Goal: Task Accomplishment & Management: Manage account settings

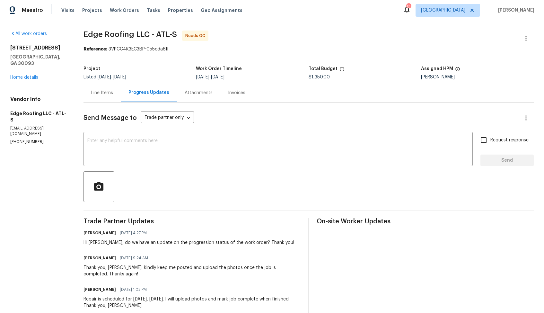
click at [102, 91] on div "Line Items" at bounding box center [102, 93] width 22 height 6
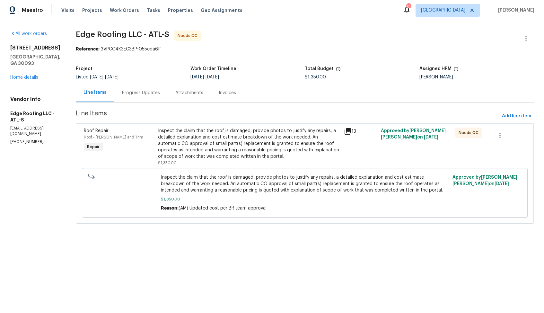
click at [206, 140] on div "Inspect the claim that the roof is damaged, provide photos to justify any repai…" at bounding box center [249, 144] width 182 height 32
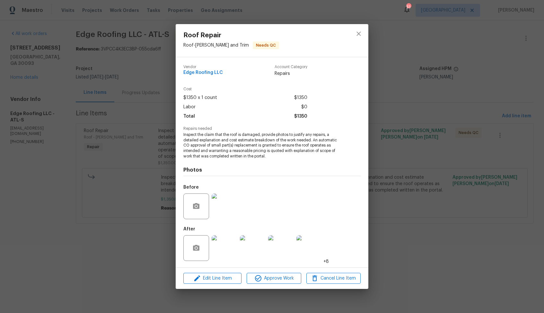
click at [225, 247] on img at bounding box center [225, 248] width 26 height 26
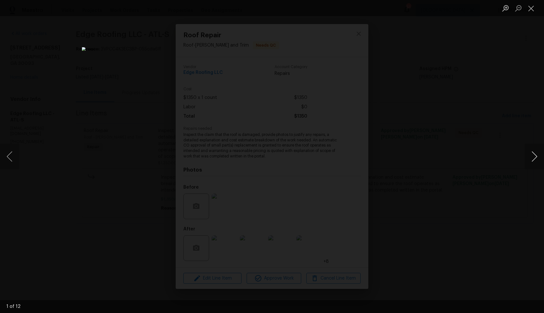
click at [534, 158] on button "Next image" at bounding box center [534, 157] width 19 height 26
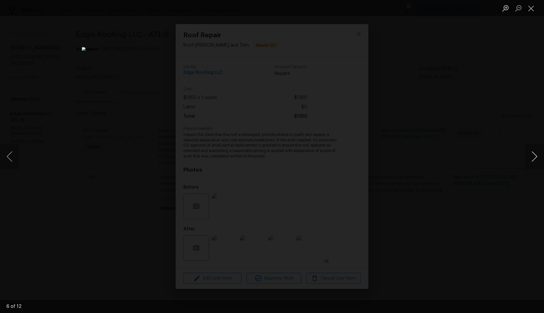
click at [534, 158] on button "Next image" at bounding box center [534, 157] width 19 height 26
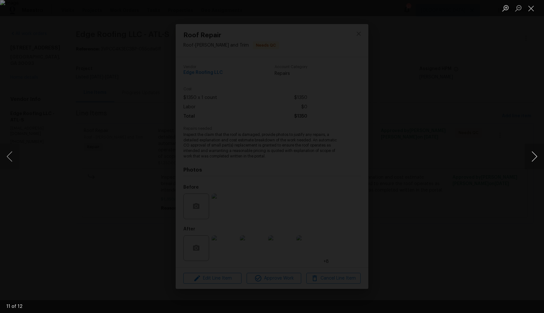
click at [534, 158] on button "Next image" at bounding box center [534, 157] width 19 height 26
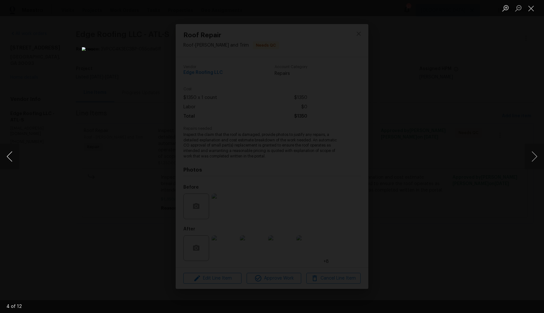
click at [12, 156] on button "Previous image" at bounding box center [9, 157] width 19 height 26
click at [428, 167] on div "Lightbox" at bounding box center [272, 156] width 544 height 313
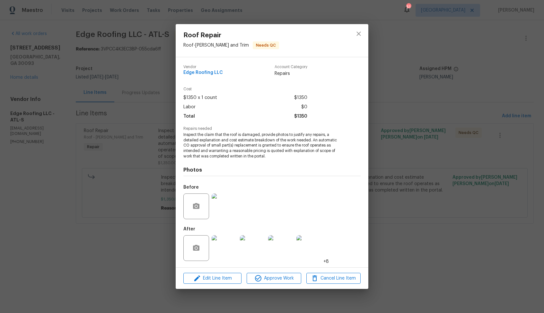
click at [407, 156] on div "Roof Repair Roof - Eaves and Trim Needs QC Vendor Edge Roofing LLC Account Cate…" at bounding box center [272, 156] width 544 height 313
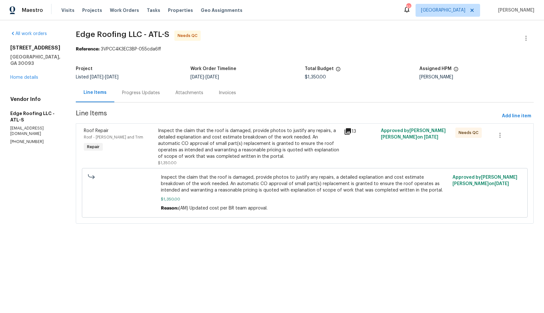
click at [123, 93] on div "Progress Updates" at bounding box center [141, 93] width 38 height 6
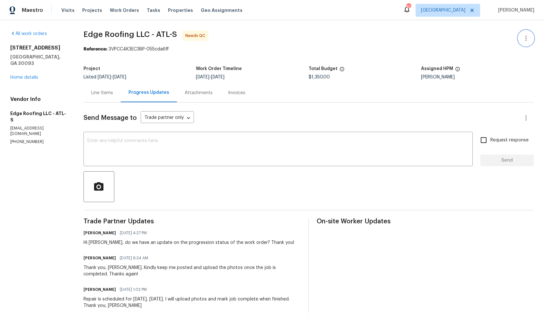
click at [528, 38] on icon "button" at bounding box center [527, 38] width 8 height 8
click at [494, 40] on li "Edit" at bounding box center [505, 38] width 69 height 11
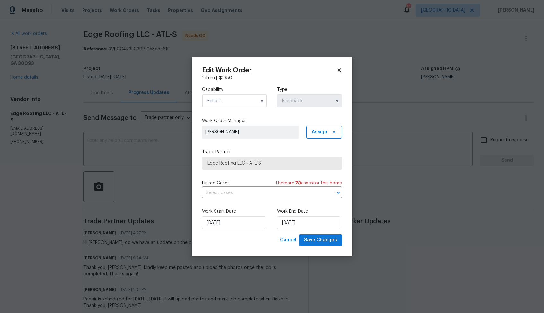
click at [248, 101] on input "text" at bounding box center [234, 100] width 65 height 13
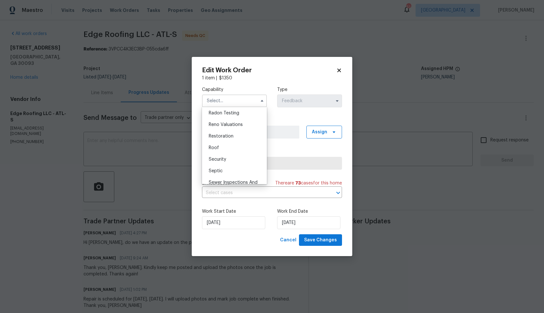
scroll to position [623, 0]
click at [225, 144] on div "Roof" at bounding box center [235, 147] width 62 height 12
type input "Roof"
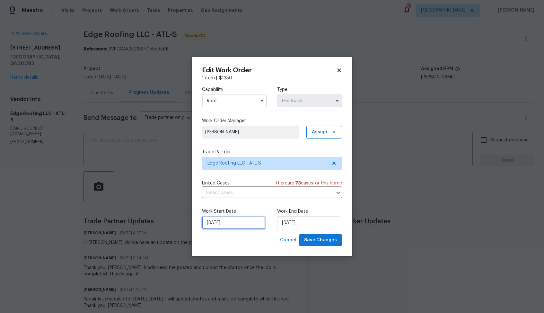
click at [229, 220] on input "19/08/2025" at bounding box center [233, 222] width 63 height 13
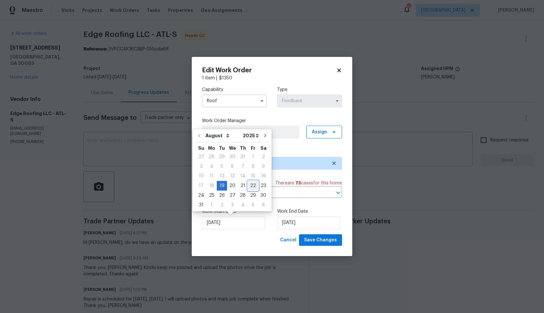
click at [251, 187] on div "22" at bounding box center [253, 185] width 10 height 9
type input "22/08/2025"
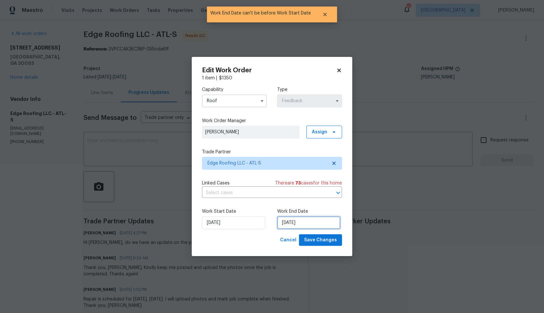
click at [308, 225] on input "22/08/2025" at bounding box center [308, 222] width 63 height 13
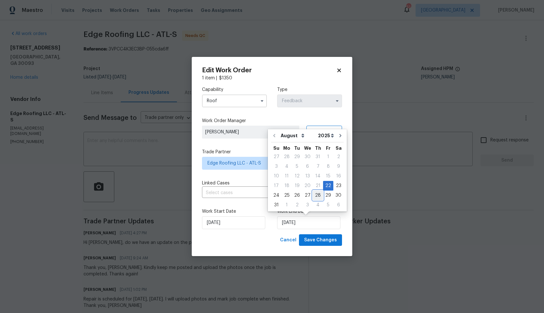
click at [313, 196] on div "28" at bounding box center [318, 195] width 10 height 9
type input "28/08/2025"
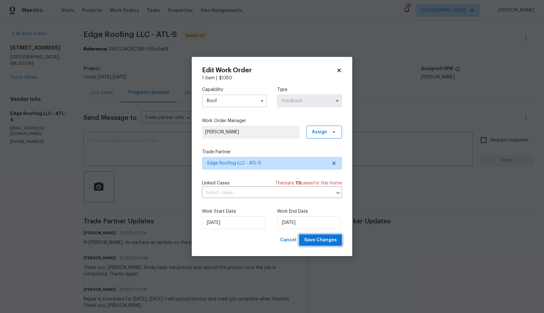
click at [322, 239] on span "Save Changes" at bounding box center [320, 240] width 33 height 8
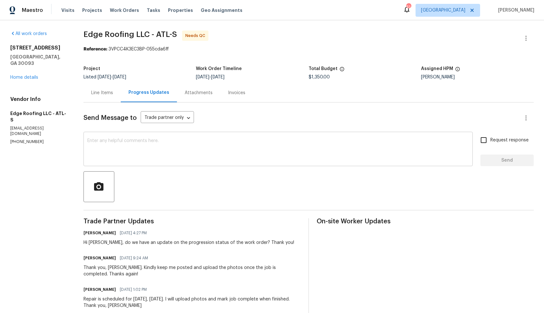
click at [204, 160] on textarea at bounding box center [278, 150] width 382 height 22
click at [203, 160] on textarea at bounding box center [278, 150] width 382 height 22
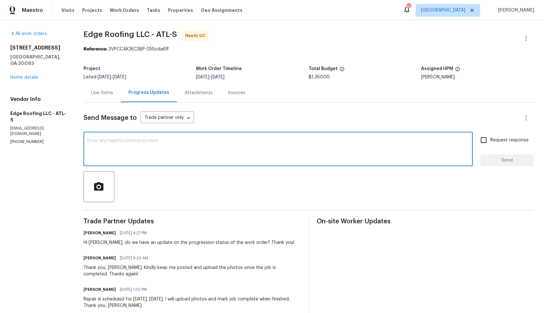
click at [208, 141] on textarea at bounding box center [278, 150] width 382 height 22
type textarea "i"
type textarea "Hi team, thank you for completing the job. WO is approved. Thanks!"
click at [488, 164] on span "Send" at bounding box center [507, 161] width 43 height 8
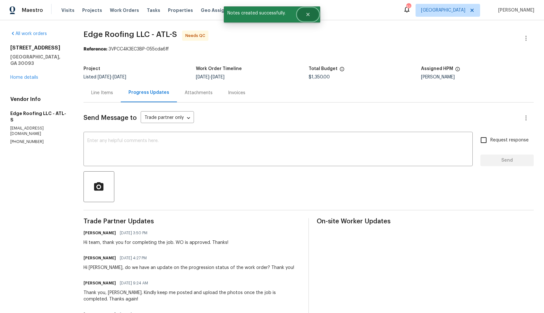
click at [306, 12] on icon "Close" at bounding box center [308, 14] width 5 height 5
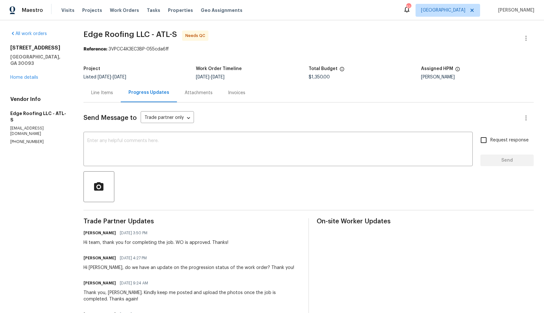
click at [99, 94] on div "Line Items" at bounding box center [102, 93] width 22 height 6
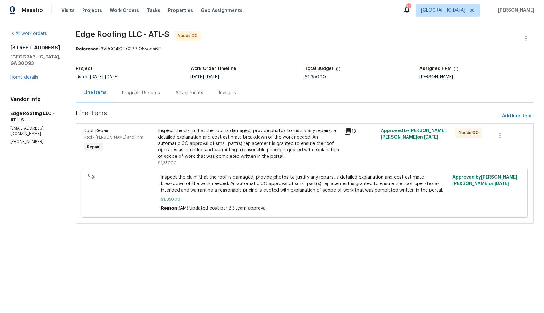
click at [208, 145] on div "Inspect the claim that the roof is damaged, provide photos to justify any repai…" at bounding box center [249, 144] width 182 height 32
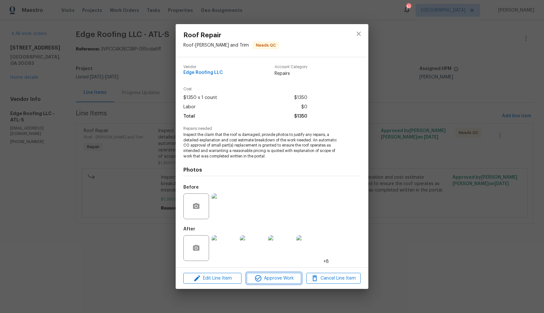
click at [276, 278] on span "Approve Work" at bounding box center [274, 278] width 50 height 8
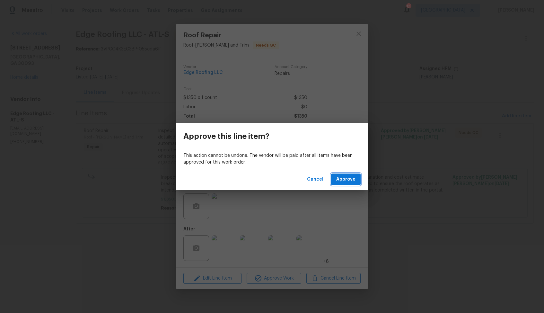
click at [348, 179] on span "Approve" at bounding box center [346, 179] width 19 height 8
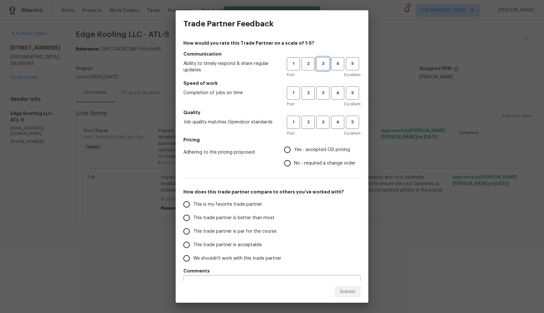
click at [325, 64] on span "3" at bounding box center [323, 63] width 12 height 7
click at [322, 91] on span "3" at bounding box center [323, 92] width 12 height 7
click at [321, 120] on span "3" at bounding box center [323, 122] width 12 height 7
click at [306, 158] on label "No - required a change order" at bounding box center [318, 163] width 75 height 13
click at [294, 158] on input "No - required a change order" at bounding box center [287, 163] width 13 height 13
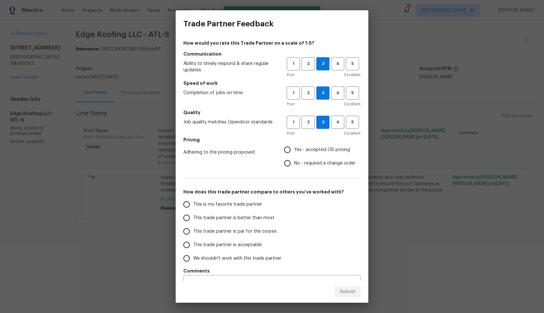
radio input "true"
click at [256, 217] on span "This trade partner is better than most" at bounding box center [233, 218] width 81 height 7
click at [193, 217] on input "This trade partner is better than most" at bounding box center [186, 217] width 13 height 13
click at [346, 290] on span "Submit" at bounding box center [348, 292] width 16 height 8
radio input "true"
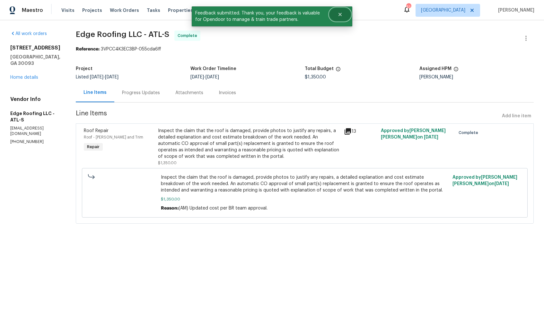
click at [345, 14] on button "Close" at bounding box center [340, 14] width 21 height 13
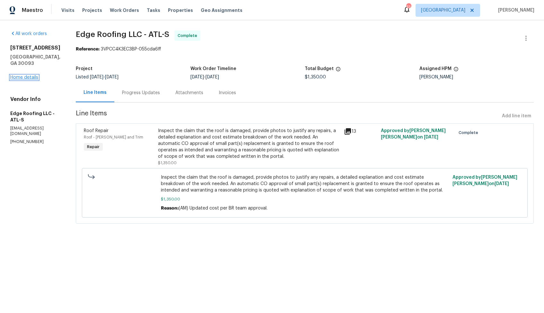
click at [26, 78] on link "Home details" at bounding box center [24, 77] width 28 height 4
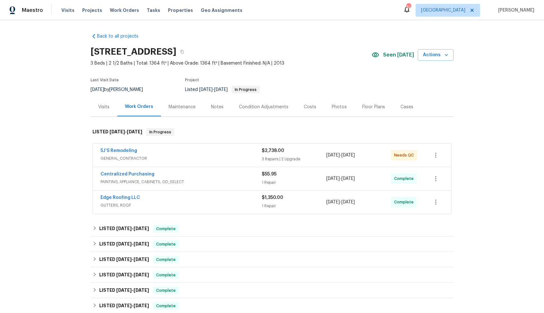
click at [177, 154] on div "5J’S Remodeling" at bounding box center [181, 152] width 161 height 8
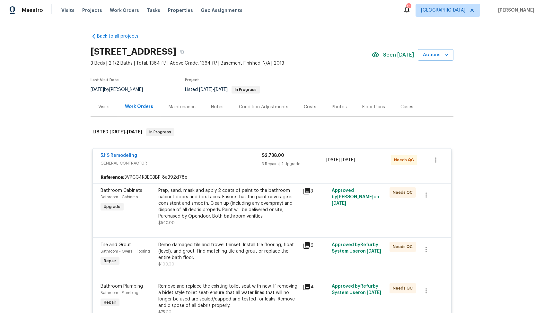
click at [175, 157] on div "5J’S Remodeling" at bounding box center [181, 156] width 161 height 8
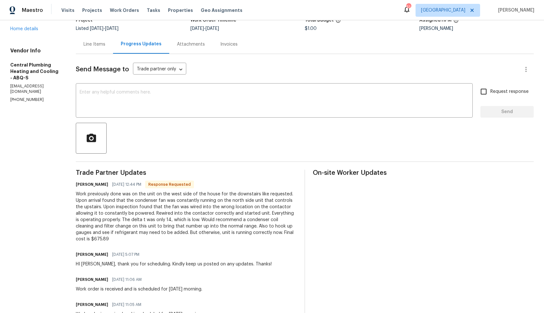
scroll to position [62, 0]
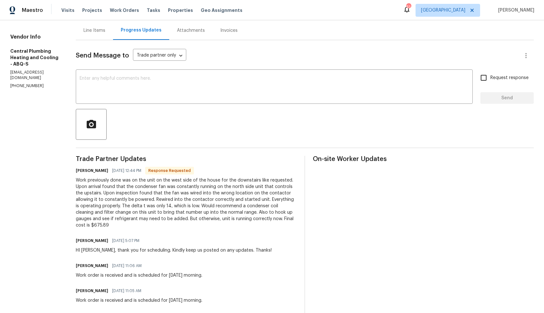
click at [133, 207] on div "Work previously done was on the unit on the west side of the house for the down…" at bounding box center [186, 202] width 221 height 51
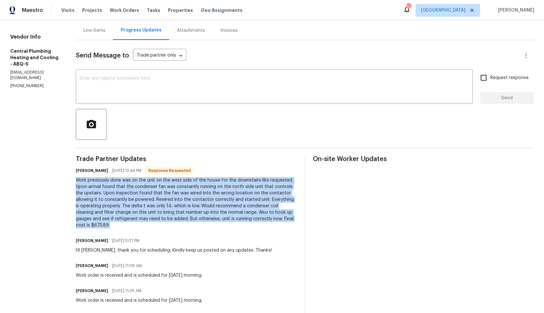
copy div "Work previously done was on the unit on the west side of the house for the down…"
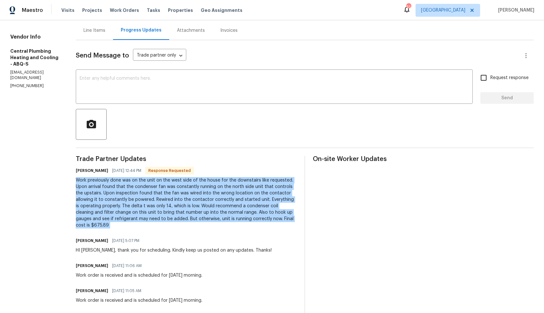
scroll to position [0, 0]
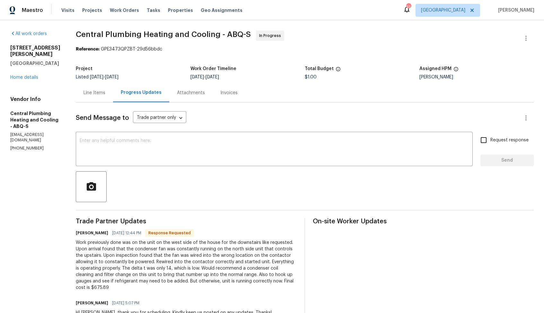
click at [98, 95] on div "Line Items" at bounding box center [95, 93] width 22 height 6
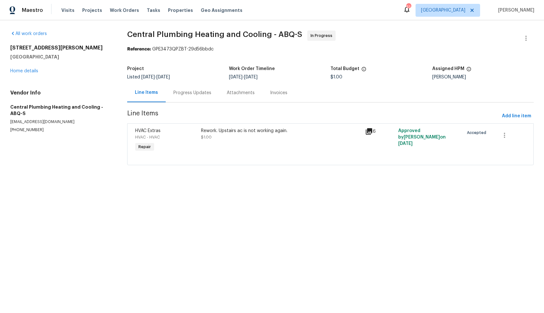
click at [191, 94] on div "Progress Updates" at bounding box center [193, 93] width 38 height 6
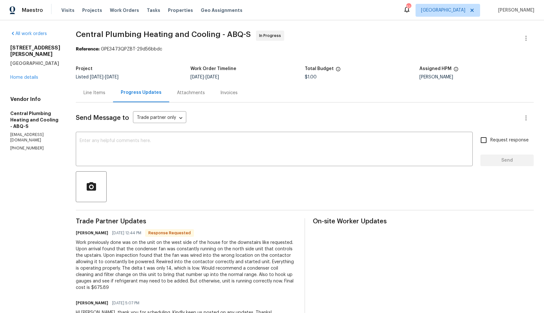
click at [105, 94] on div "Line Items" at bounding box center [95, 93] width 22 height 6
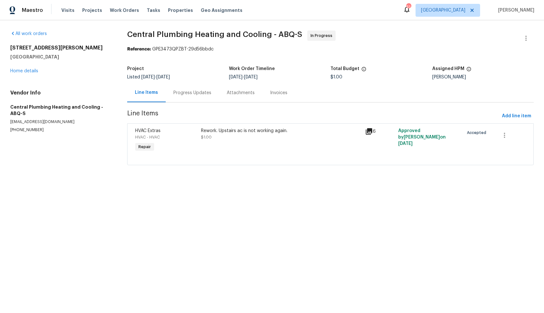
click at [238, 139] on div "Rework. Upstairs ac is not working again. $1.00" at bounding box center [281, 134] width 161 height 13
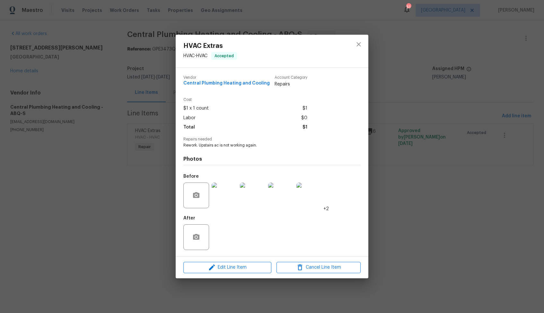
click at [227, 192] on img at bounding box center [225, 196] width 26 height 26
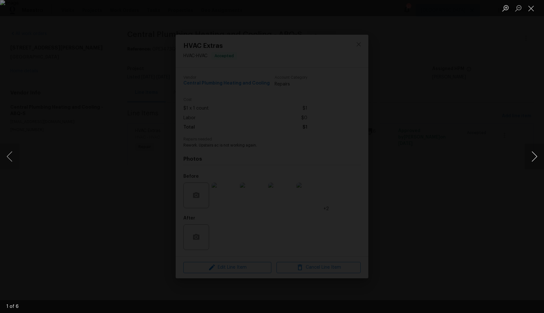
click at [534, 156] on button "Next image" at bounding box center [534, 157] width 19 height 26
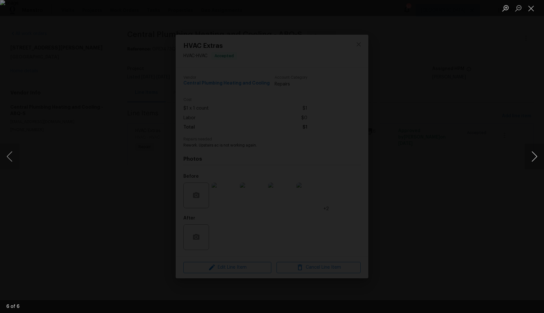
click at [534, 156] on button "Next image" at bounding box center [534, 157] width 19 height 26
click at [490, 142] on div "Lightbox" at bounding box center [272, 156] width 544 height 313
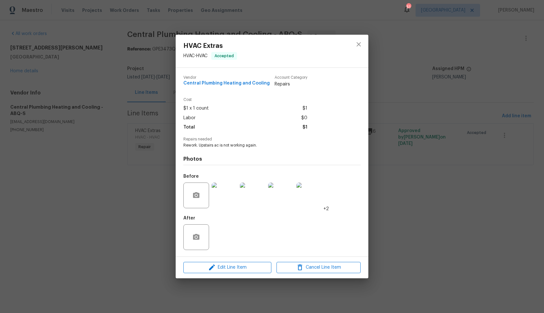
click at [433, 134] on div "HVAC Extras HVAC - HVAC Accepted Vendor Central Plumbing Heating and Cooling Ac…" at bounding box center [272, 156] width 544 height 313
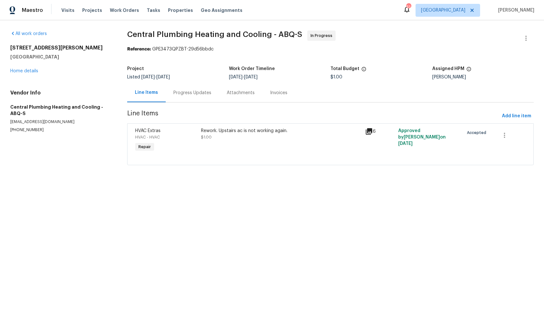
click at [186, 94] on div "Progress Updates" at bounding box center [193, 93] width 38 height 6
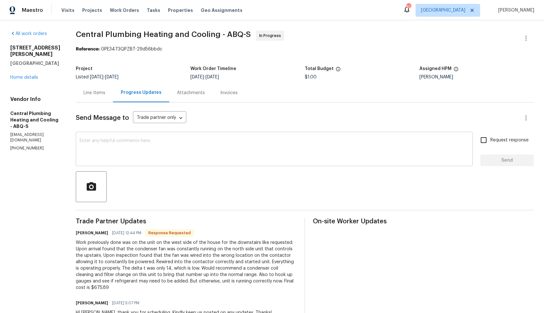
click at [215, 156] on textarea at bounding box center [275, 150] width 390 height 22
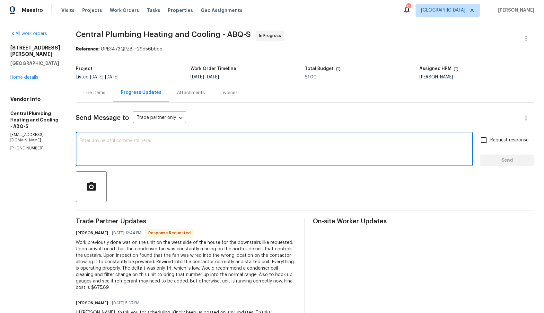
click at [99, 92] on div "Line Items" at bounding box center [95, 93] width 22 height 6
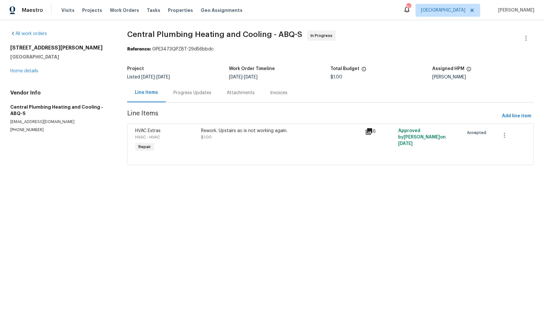
click at [231, 130] on div "Rework. Upstairs ac is not working again." at bounding box center [281, 131] width 161 height 6
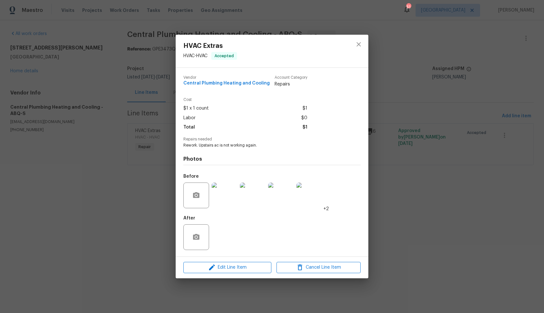
click at [207, 146] on span "Rework. Upstairs ac is not working again." at bounding box center [264, 145] width 160 height 5
copy span "Rework. Upstairs ac is not working again."
click at [407, 102] on div "HVAC Extras HVAC - HVAC Accepted Vendor Central Plumbing Heating and Cooling Ac…" at bounding box center [272, 156] width 544 height 313
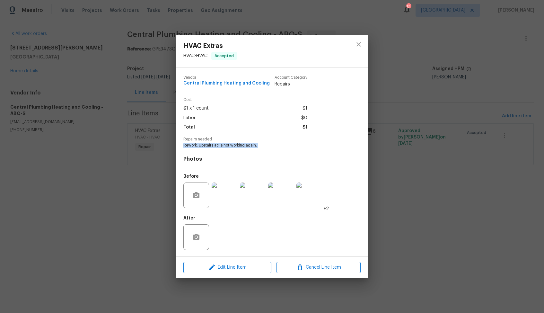
click at [407, 102] on div "HVAC Extras HVAC - HVAC Accepted Vendor Central Plumbing Heating and Cooling Ac…" at bounding box center [272, 156] width 544 height 313
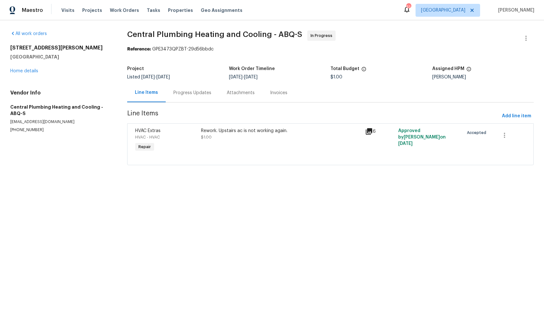
click at [190, 94] on div "Progress Updates" at bounding box center [193, 93] width 38 height 6
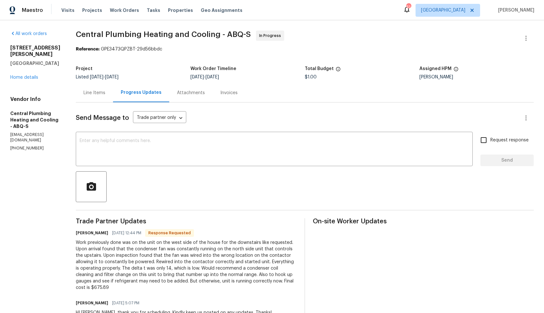
click at [165, 255] on div "Work previously done was on the unit on the west side of the house for the down…" at bounding box center [186, 264] width 221 height 51
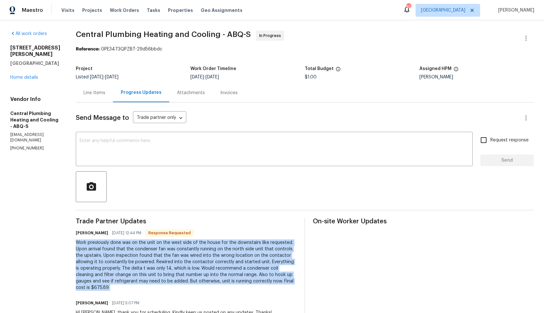
copy div "Work previously done was on the unit on the west side of the house for the down…"
click at [310, 77] on span "$1.00" at bounding box center [311, 77] width 12 height 4
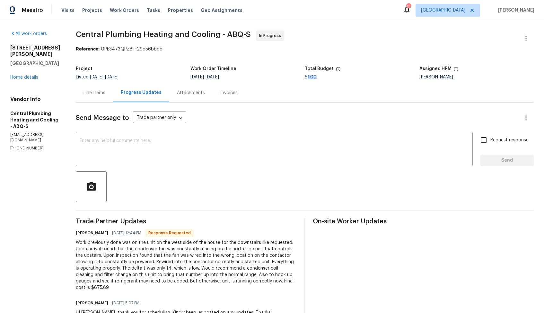
click at [310, 77] on span "$1.00" at bounding box center [311, 77] width 12 height 4
copy span "$1.00"
click at [176, 149] on textarea at bounding box center [275, 150] width 390 height 22
click at [201, 140] on textarea at bounding box center [275, 150] width 390 height 22
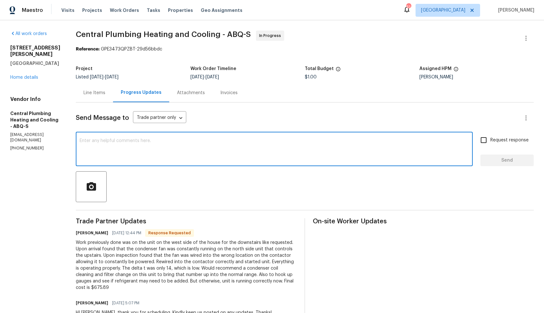
click at [91, 232] on h6 "Kristen" at bounding box center [92, 233] width 32 height 6
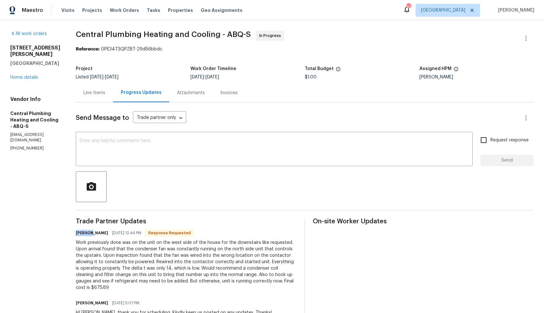
copy h6 "Kristen"
click at [194, 152] on textarea at bounding box center [275, 150] width 390 height 22
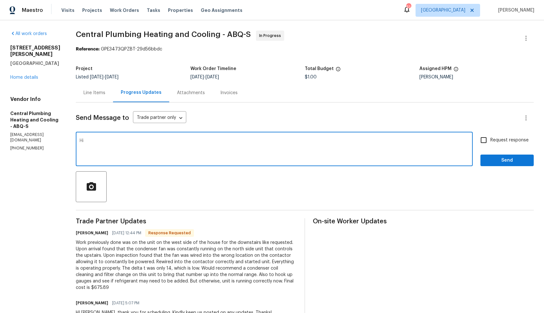
paste textarea "Kristen"
click at [277, 141] on textarea "Hi Kristen, thank you for the clarification. Let me check with our BR and get b…" at bounding box center [275, 150] width 390 height 22
click at [342, 143] on textarea "Hi Kristen, thank you for the clarification. Let me check with our BR and get b…" at bounding box center [275, 150] width 390 height 22
type textarea "Hi Kristen, thank you for the clarification. Let me check with our BR and get b…"
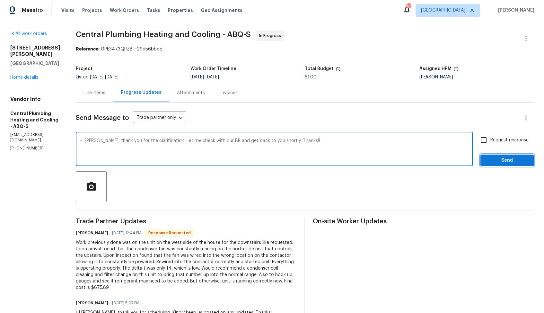
click at [496, 160] on span "Send" at bounding box center [507, 161] width 43 height 8
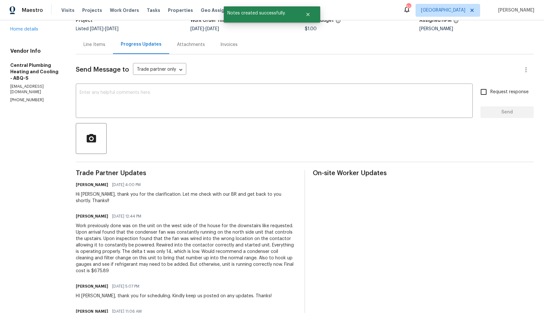
scroll to position [56, 0]
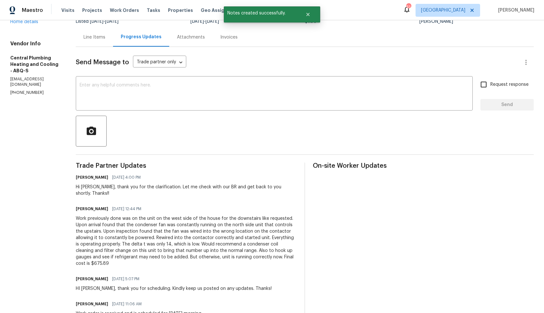
click at [157, 244] on div "Work previously done was on the unit on the west side of the house for the down…" at bounding box center [186, 240] width 221 height 51
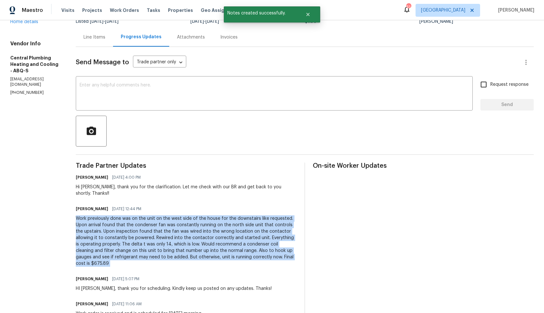
copy div "Work previously done was on the unit on the west side of the house for the down…"
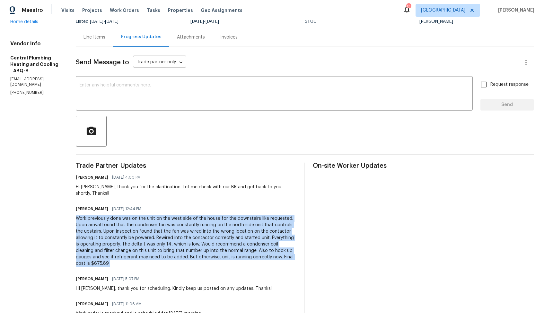
click at [192, 184] on div "Hi Kristen, thank you for the clarification. Let me check with our BR and get b…" at bounding box center [186, 190] width 221 height 13
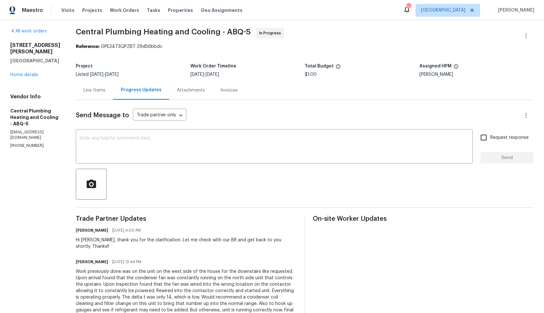
scroll to position [0, 0]
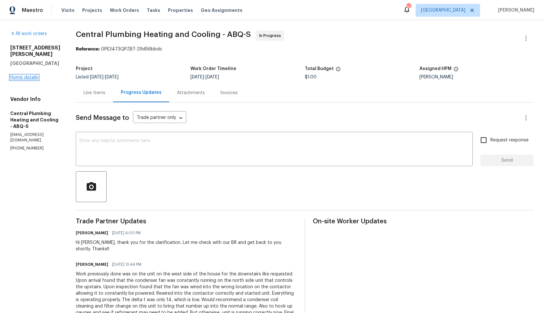
click at [15, 78] on link "Home details" at bounding box center [24, 77] width 28 height 4
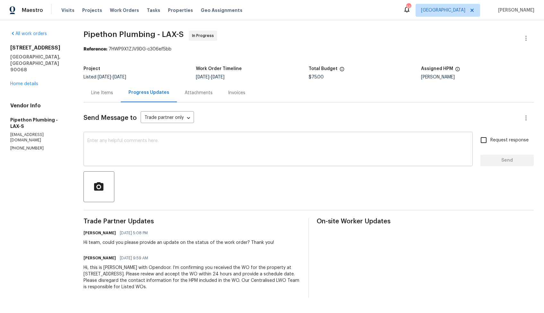
click at [183, 154] on textarea at bounding box center [278, 150] width 382 height 22
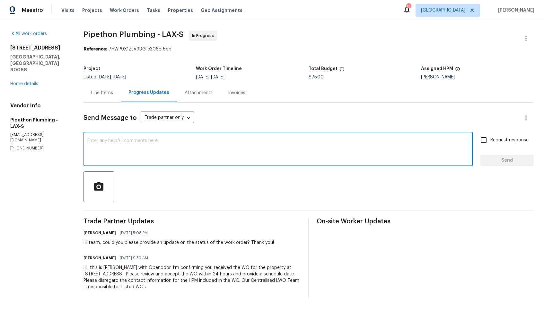
paste textarea "Hi team, do we have an update on the progression status of the work order? Plea…"
click at [285, 149] on textarea at bounding box center [278, 150] width 382 height 22
drag, startPoint x: 250, startPoint y: 140, endPoint x: 297, endPoint y: 141, distance: 46.6
click at [297, 141] on textarea "Hi team, do we have an update on the progression status of the work order? Plea…" at bounding box center [278, 150] width 382 height 22
click at [315, 142] on textarea "Hi team, do we have an update on the progression status of the work order? Than…" at bounding box center [278, 150] width 382 height 22
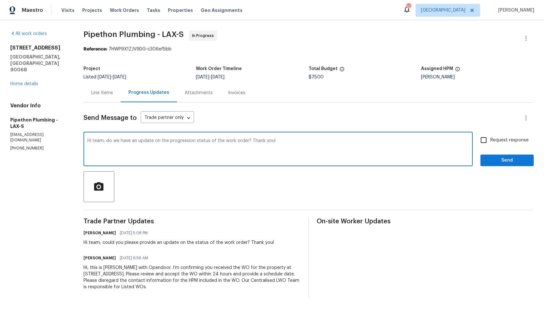
type textarea "Hi team, do we have an update on the progression status of the work order? Than…"
click at [489, 138] on input "Request response" at bounding box center [483, 139] width 13 height 13
checkbox input "true"
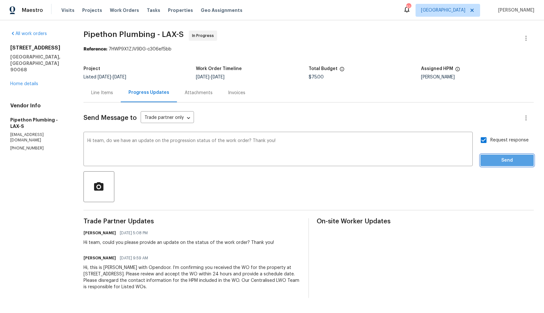
click at [492, 158] on span "Send" at bounding box center [507, 161] width 43 height 8
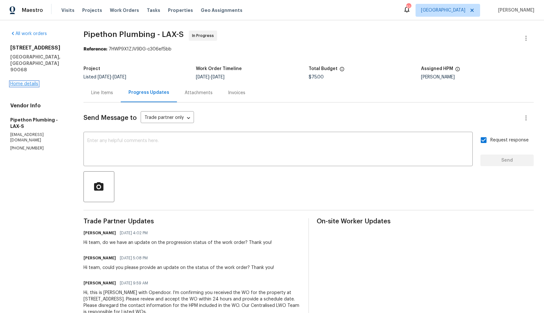
click at [34, 82] on link "Home details" at bounding box center [24, 84] width 28 height 4
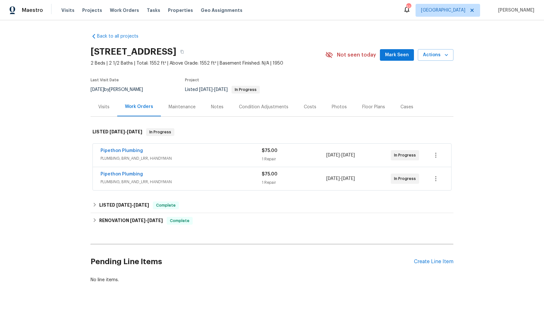
click at [197, 153] on div "Pipethon Plumbing" at bounding box center [181, 152] width 161 height 8
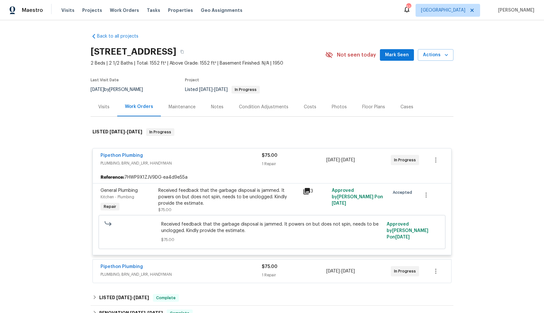
click at [200, 156] on div "Pipethon Plumbing" at bounding box center [181, 156] width 161 height 8
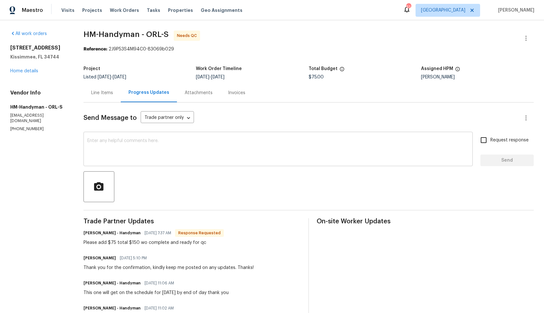
click at [216, 136] on div "x ​" at bounding box center [279, 149] width 390 height 33
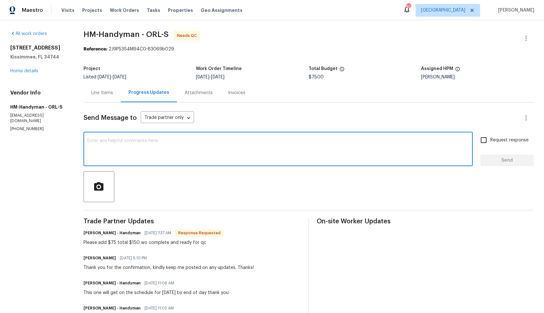
click at [100, 96] on div "Line Items" at bounding box center [102, 93] width 22 height 6
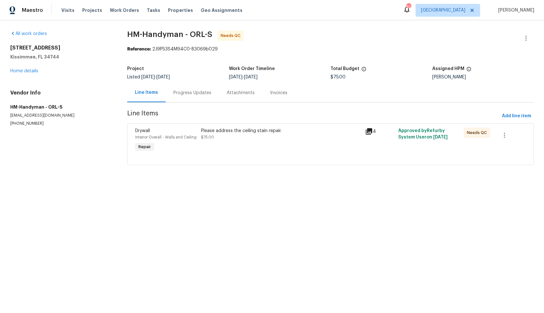
click at [233, 140] on div "Please address the ceiling stain repair. $75.00" at bounding box center [281, 141] width 165 height 30
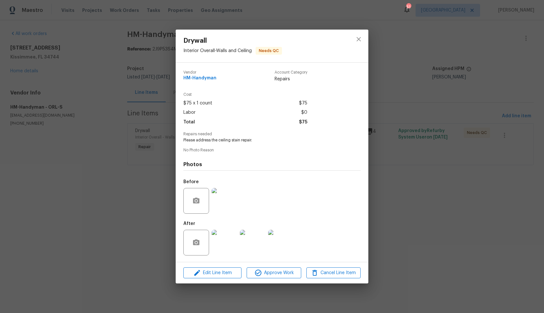
click at [230, 198] on img at bounding box center [225, 201] width 26 height 26
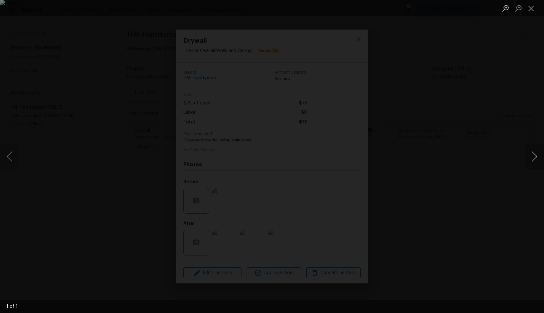
click at [538, 157] on button "Next image" at bounding box center [534, 157] width 19 height 26
click at [492, 149] on div "Lightbox" at bounding box center [272, 156] width 544 height 313
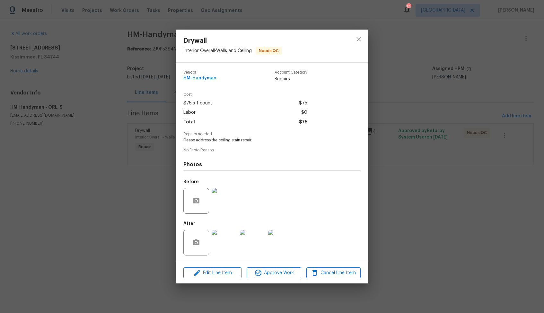
click at [220, 243] on img at bounding box center [225, 243] width 26 height 26
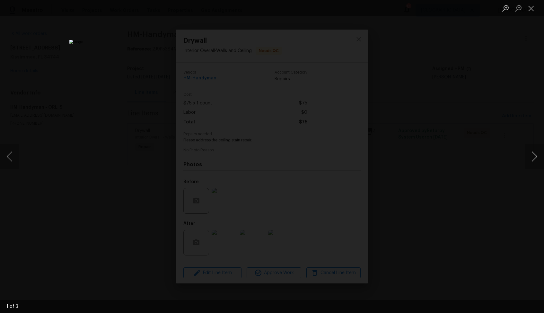
click at [533, 155] on button "Next image" at bounding box center [534, 157] width 19 height 26
click at [482, 156] on div "Lightbox" at bounding box center [272, 156] width 544 height 313
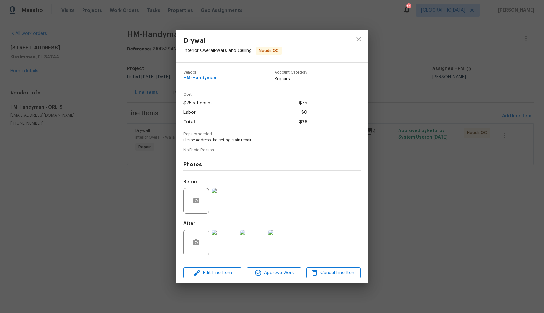
click at [428, 164] on div "Drywall Interior Overall - Walls and Ceiling Needs QC Vendor HM-Handyman Accoun…" at bounding box center [272, 156] width 544 height 313
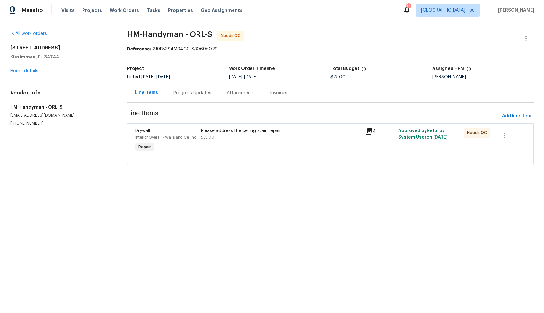
click at [190, 103] on div "Line Items Progress Updates Attachments Invoices" at bounding box center [330, 92] width 407 height 19
click at [210, 130] on div "Please address the ceiling stain repair." at bounding box center [281, 131] width 161 height 6
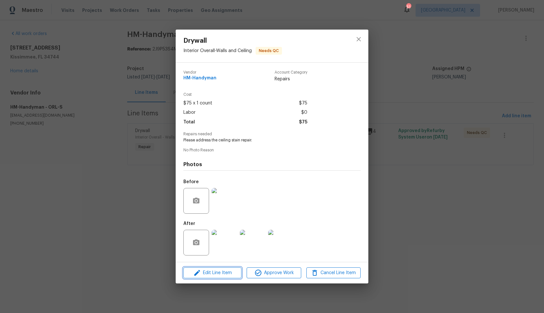
click at [204, 272] on span "Edit Line Item" at bounding box center [212, 273] width 54 height 8
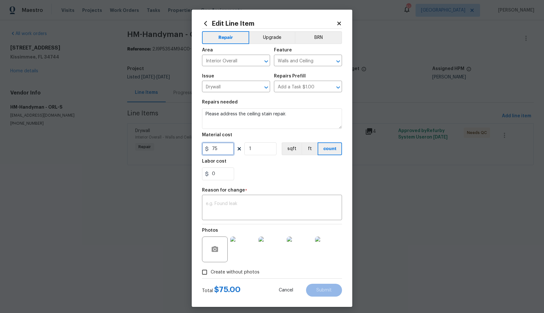
click at [218, 150] on input "75" at bounding box center [218, 148] width 32 height 13
type input "150"
click at [276, 202] on textarea at bounding box center [272, 208] width 132 height 13
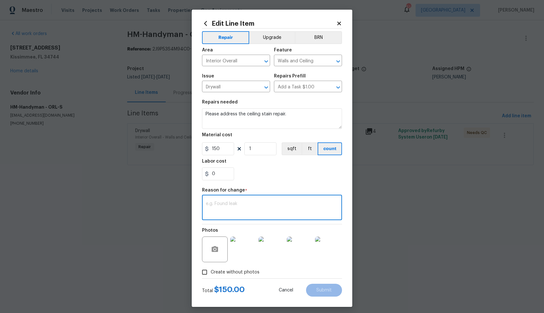
click at [245, 197] on div "x ​" at bounding box center [272, 208] width 140 height 24
paste textarea "(AM) Updated per vendor’s final cost."
type textarea "(AM) Updated per vendor’s final cost."
click at [331, 291] on span "Submit" at bounding box center [324, 290] width 15 height 5
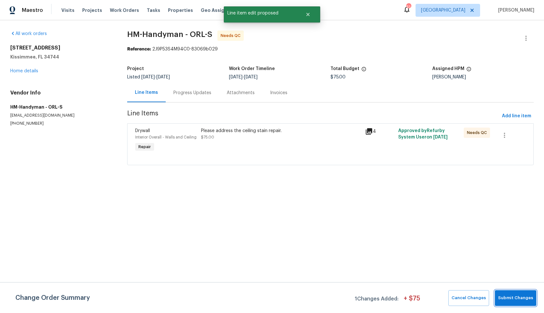
click at [516, 302] on button "Submit Changes" at bounding box center [515, 298] width 41 height 16
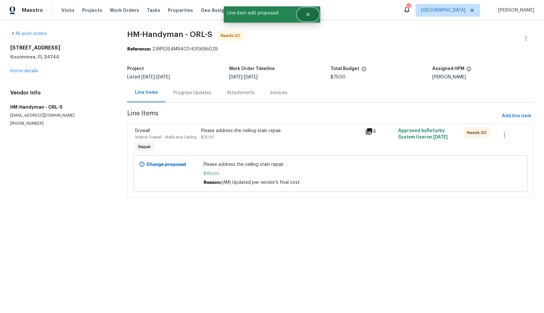
click at [307, 14] on icon "Close" at bounding box center [308, 14] width 5 height 5
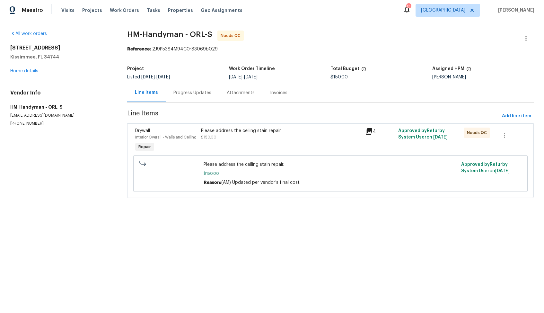
click at [193, 89] on div "Progress Updates" at bounding box center [192, 92] width 53 height 19
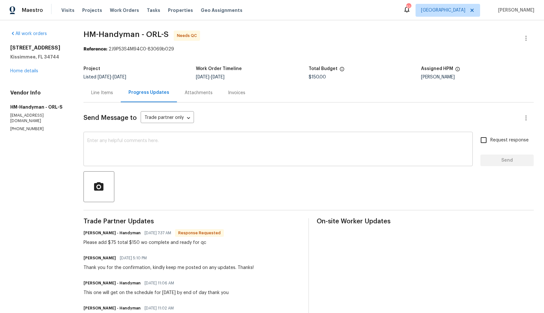
click at [225, 149] on textarea at bounding box center [278, 150] width 382 height 22
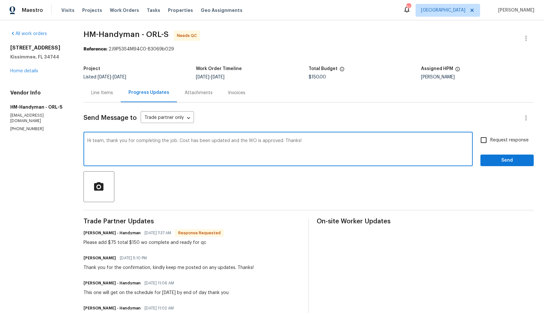
type textarea "Hi team, thank you for completing the job. Cost has been updated and the WO is …"
click at [496, 160] on span "Send" at bounding box center [507, 161] width 43 height 8
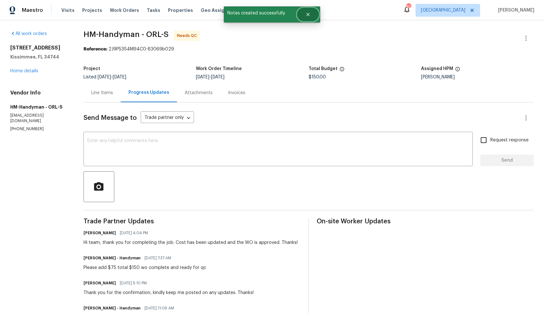
click at [307, 13] on icon "Close" at bounding box center [308, 14] width 3 height 3
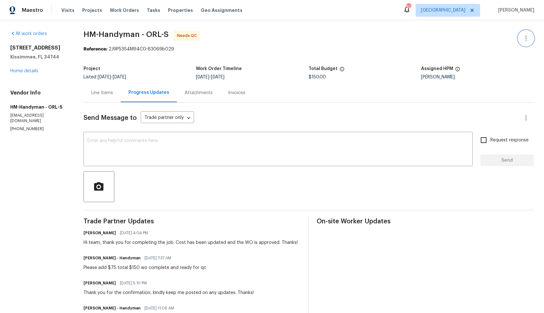
click at [527, 43] on button "button" at bounding box center [526, 38] width 15 height 15
click at [484, 40] on li "Edit" at bounding box center [505, 38] width 69 height 11
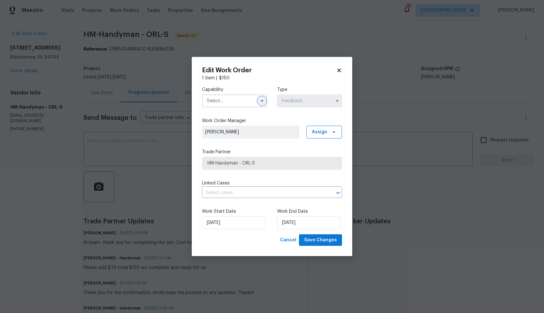
click at [264, 103] on icon "button" at bounding box center [262, 100] width 5 height 5
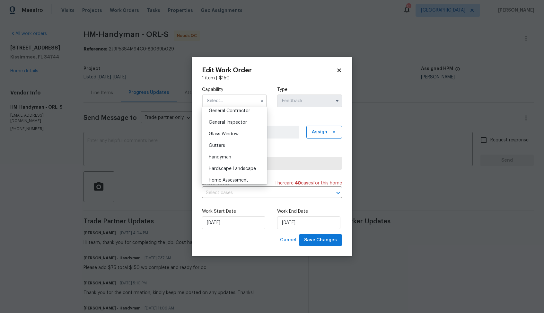
scroll to position [338, 0]
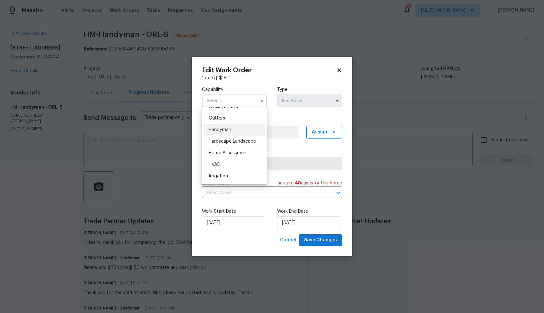
click at [225, 132] on div "Handyman" at bounding box center [235, 130] width 62 height 12
type input "Handyman"
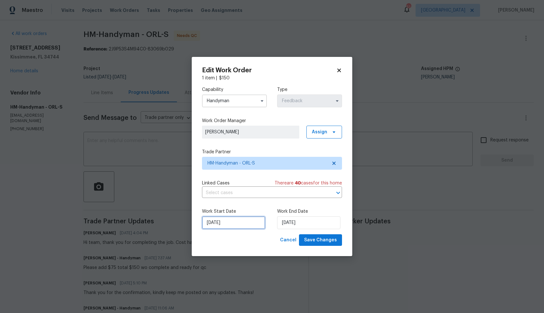
click at [250, 222] on input "26/08/2025" at bounding box center [233, 222] width 63 height 13
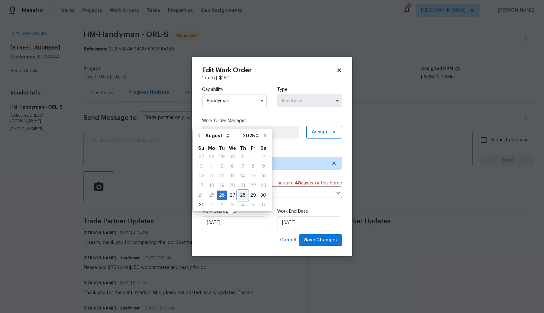
click at [242, 196] on div "28" at bounding box center [243, 195] width 10 height 9
type input "28/08/2025"
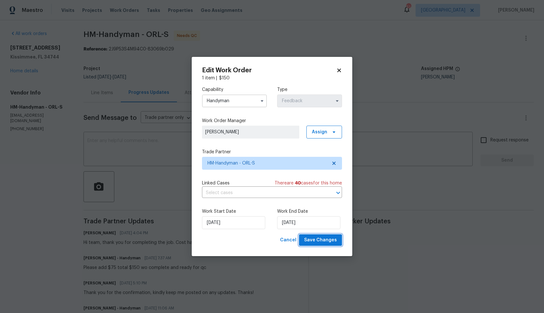
click at [319, 239] on span "Save Changes" at bounding box center [320, 240] width 33 height 8
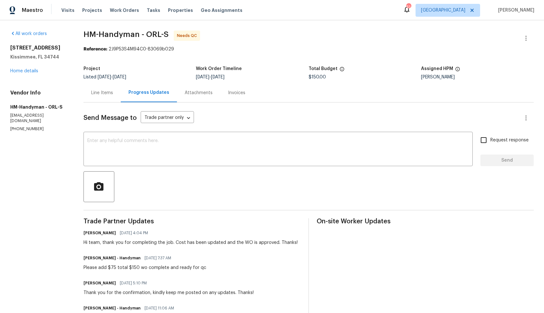
click at [85, 98] on div "Line Items" at bounding box center [102, 92] width 37 height 19
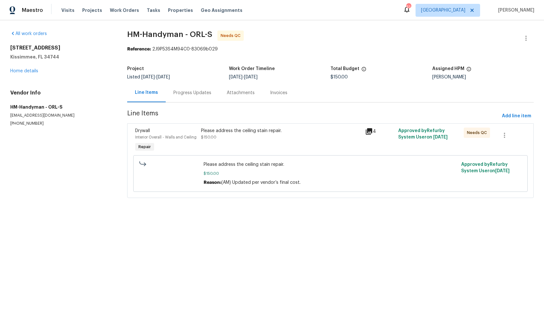
click at [238, 139] on div "Please address the ceiling stain repair. $150.00" at bounding box center [281, 134] width 161 height 13
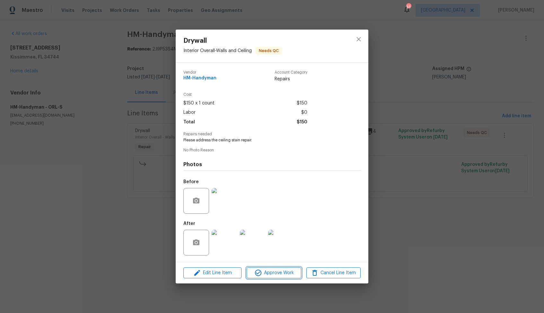
click at [272, 273] on span "Approve Work" at bounding box center [274, 273] width 50 height 8
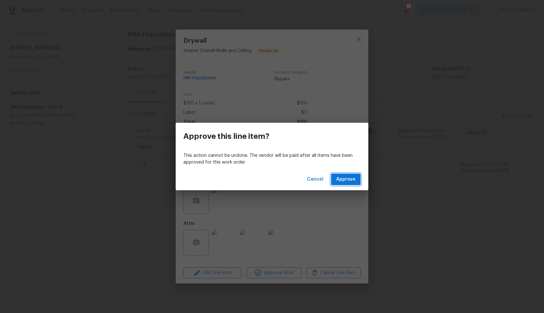
click at [352, 177] on span "Approve" at bounding box center [346, 179] width 19 height 8
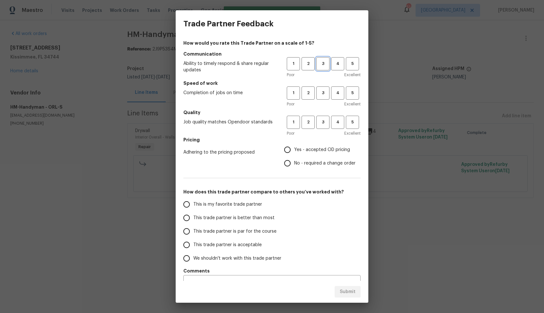
click at [323, 69] on button "3" at bounding box center [323, 63] width 13 height 13
click at [324, 92] on span "3" at bounding box center [323, 92] width 12 height 7
click at [322, 122] on span "3" at bounding box center [323, 122] width 12 height 7
click at [307, 160] on span "No - required a change order" at bounding box center [324, 163] width 61 height 7
click at [294, 160] on input "No - required a change order" at bounding box center [287, 163] width 13 height 13
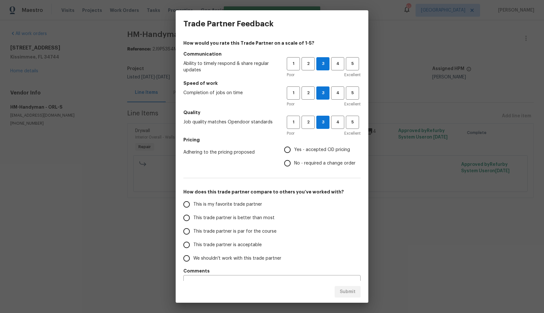
radio input "true"
click at [255, 223] on label "This trade partner is better than most" at bounding box center [231, 217] width 102 height 13
click at [193, 223] on input "This trade partner is better than most" at bounding box center [186, 217] width 13 height 13
click at [347, 291] on span "Submit" at bounding box center [348, 292] width 16 height 8
radio input "true"
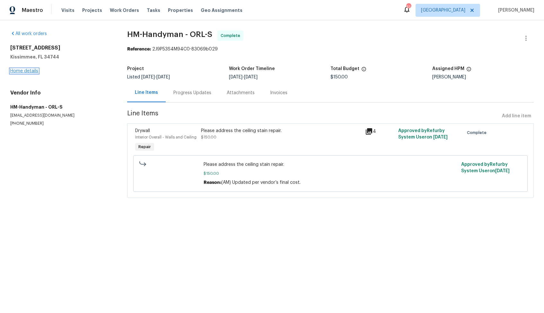
click at [33, 72] on link "Home details" at bounding box center [24, 71] width 28 height 4
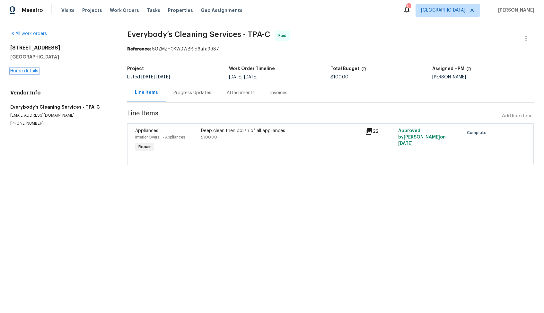
click at [24, 69] on link "Home details" at bounding box center [24, 71] width 28 height 4
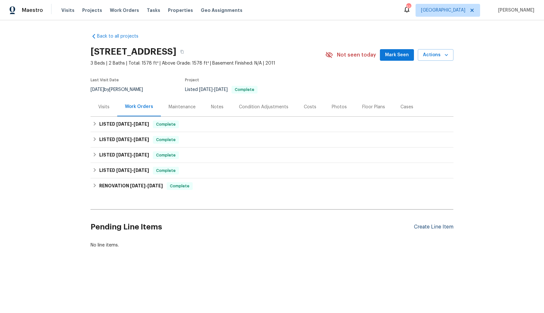
click at [437, 226] on div "Create Line Item" at bounding box center [434, 227] width 40 height 6
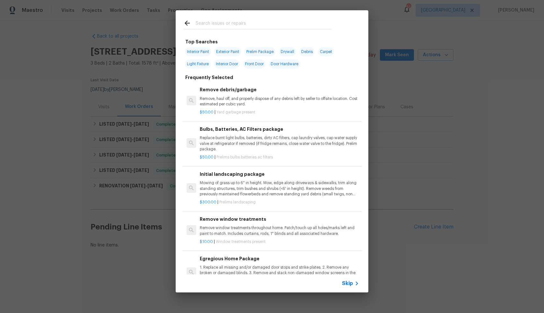
click at [285, 26] on input "text" at bounding box center [264, 24] width 136 height 10
type input "hvac"
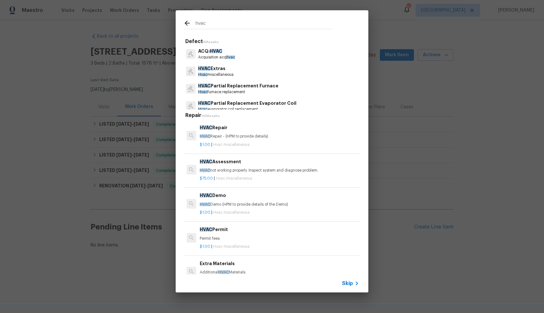
click at [221, 136] on p "HVAC Repair - (HPM to provide details)" at bounding box center [279, 136] width 159 height 5
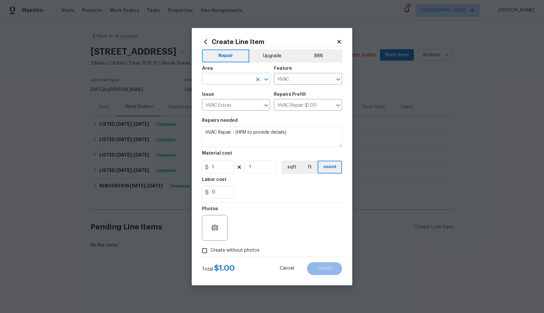
click at [237, 80] on input "text" at bounding box center [227, 80] width 50 height 10
click at [225, 94] on li "HVAC" at bounding box center [236, 93] width 68 height 11
type input "HVAC"
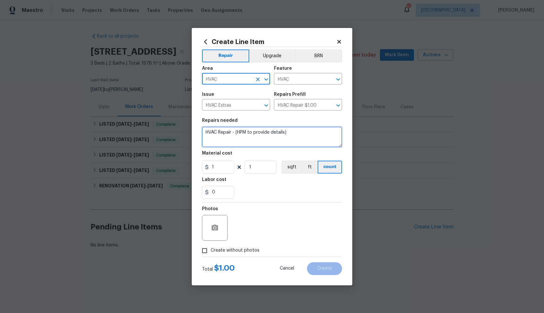
click at [248, 133] on textarea "HVAC Repair - (HPM to provide details)" at bounding box center [272, 137] width 140 height 21
paste textarea "The thermostat is not working and the AC is not functioning. Please inspect the…"
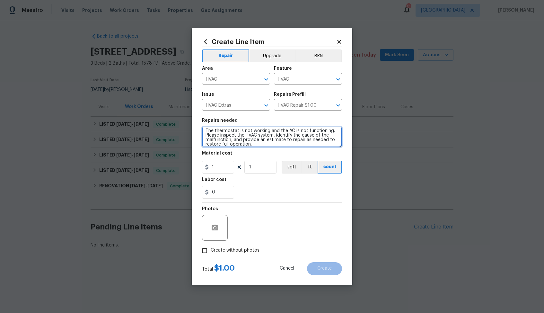
scroll to position [4, 0]
type textarea "The thermostat is not working and the AC is not functioning. Please inspect the…"
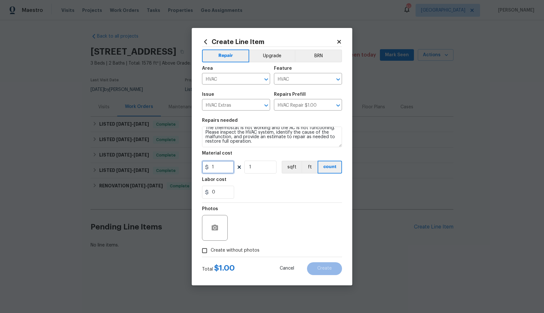
click at [220, 171] on input "1" at bounding box center [218, 167] width 32 height 13
type input "75"
click at [216, 222] on figure "Photos" at bounding box center [215, 224] width 27 height 34
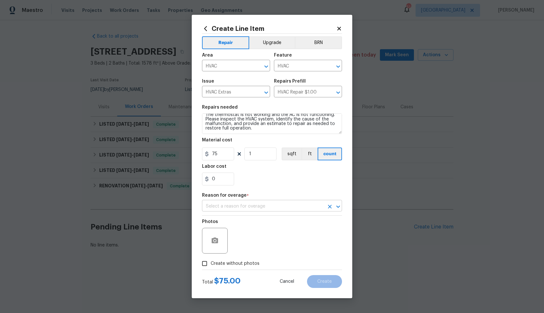
click at [257, 209] on input "text" at bounding box center [263, 207] width 122 height 10
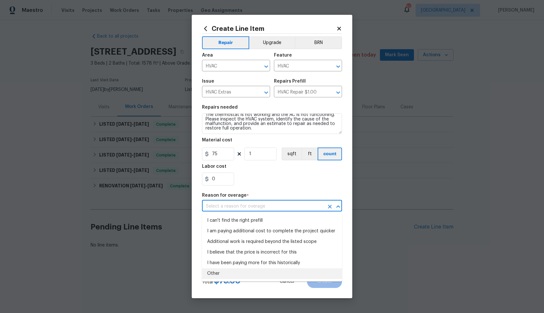
click at [240, 269] on li "Other" at bounding box center [272, 273] width 140 height 11
type input "Other"
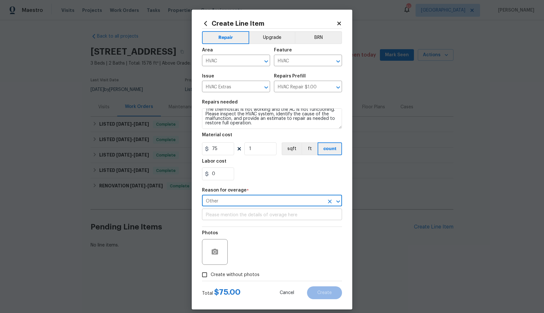
click at [255, 211] on input "text" at bounding box center [272, 215] width 140 height 10
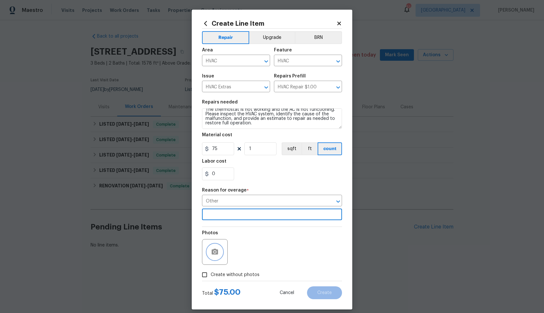
click at [216, 251] on icon "button" at bounding box center [215, 252] width 8 height 8
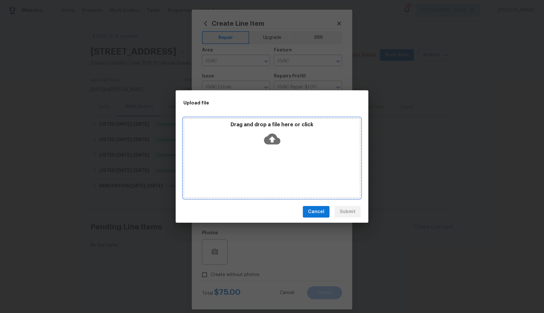
click at [272, 140] on icon at bounding box center [272, 139] width 16 height 16
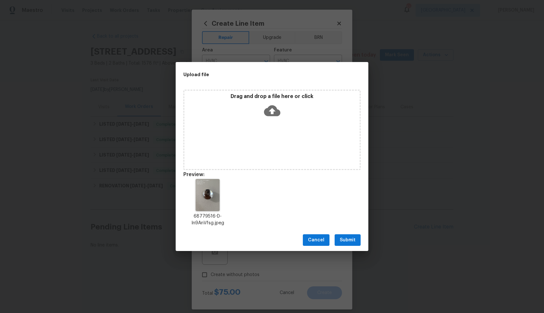
click at [347, 238] on span "Submit" at bounding box center [348, 240] width 16 height 8
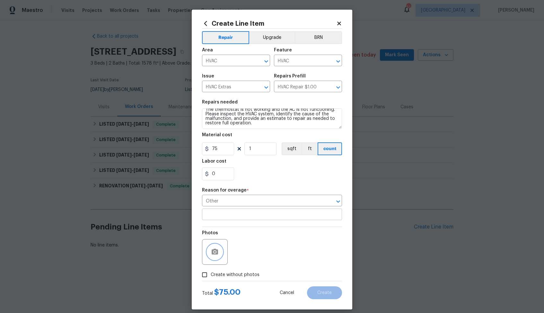
scroll to position [6, 0]
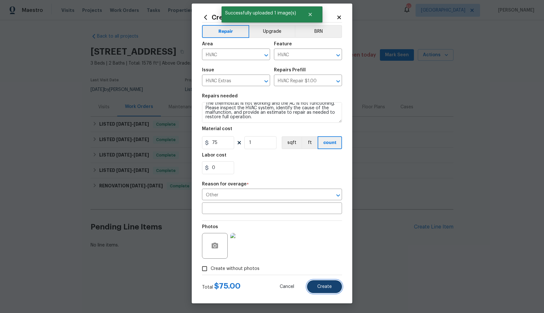
click at [323, 288] on span "Create" at bounding box center [325, 286] width 14 height 5
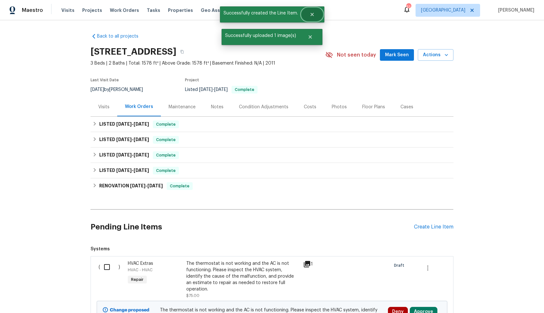
click at [312, 14] on icon "Close" at bounding box center [311, 14] width 3 height 3
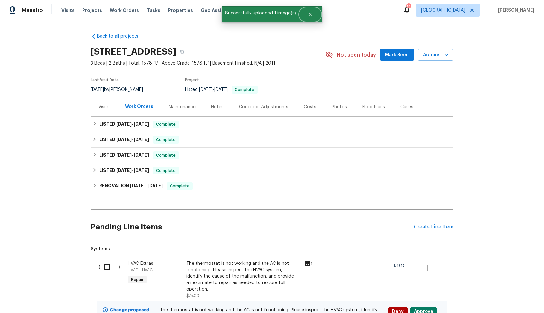
click at [312, 14] on icon "Close" at bounding box center [310, 14] width 5 height 5
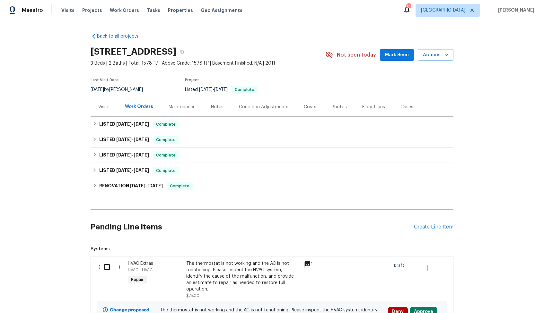
click at [107, 269] on input "checkbox" at bounding box center [109, 266] width 18 height 13
checkbox input "true"
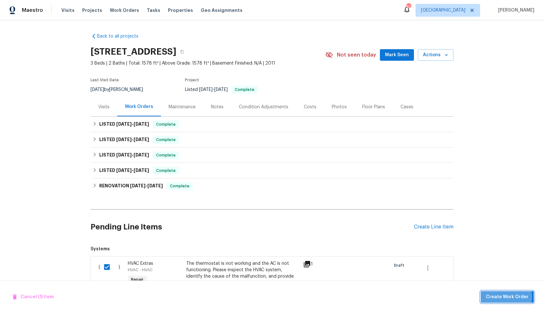
click at [507, 297] on span "Create Work Order" at bounding box center [507, 297] width 43 height 8
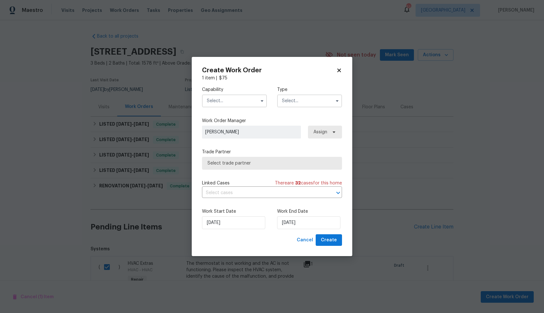
click at [249, 103] on input "text" at bounding box center [234, 100] width 65 height 13
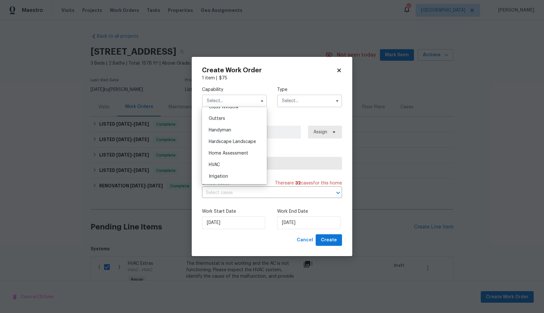
scroll to position [340, 0]
click at [228, 162] on div "HVAC" at bounding box center [235, 163] width 62 height 12
type input "HVAC"
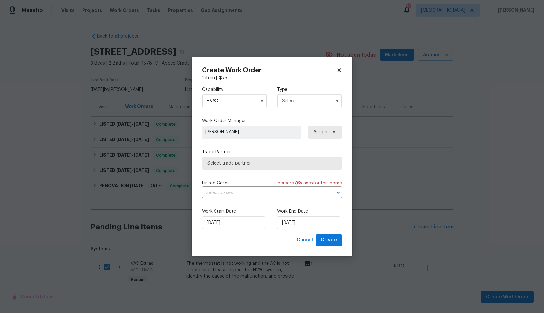
click at [307, 102] on input "text" at bounding box center [309, 100] width 65 height 13
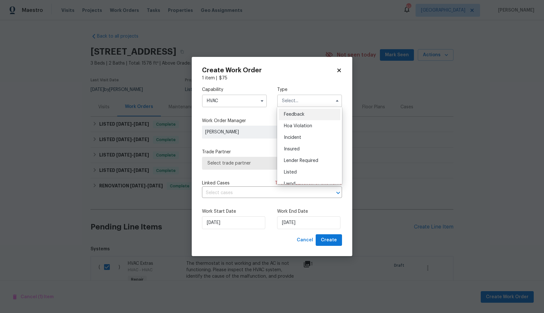
click at [305, 112] on div "Feedback" at bounding box center [310, 115] width 62 height 12
type input "Feedback"
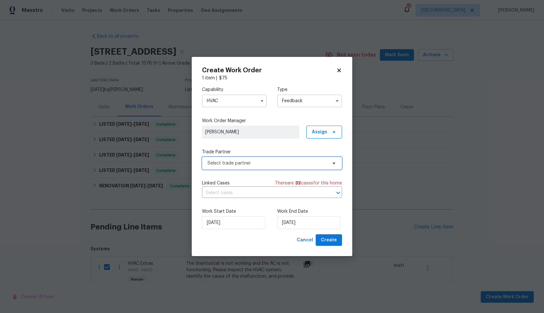
click at [240, 165] on span "Select trade partner" at bounding box center [268, 163] width 120 height 6
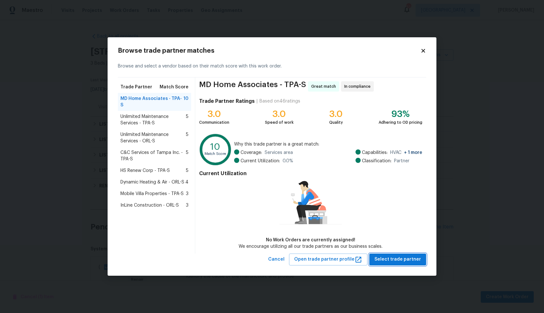
click at [393, 257] on span "Select trade partner" at bounding box center [398, 260] width 47 height 8
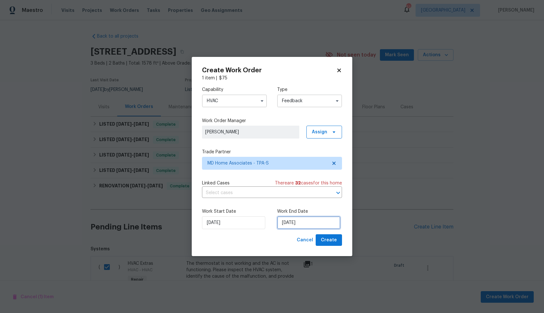
click at [289, 221] on input "28/08/2025" at bounding box center [308, 222] width 63 height 13
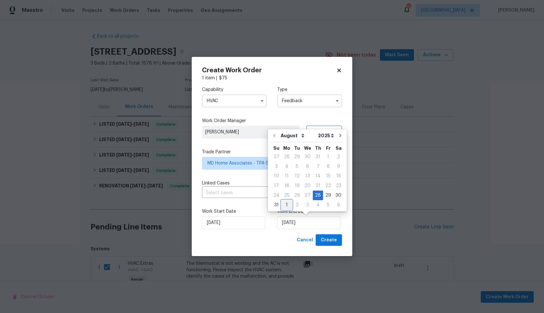
click at [286, 203] on div "1" at bounding box center [287, 205] width 10 height 9
type input "01/09/2025"
select select "8"
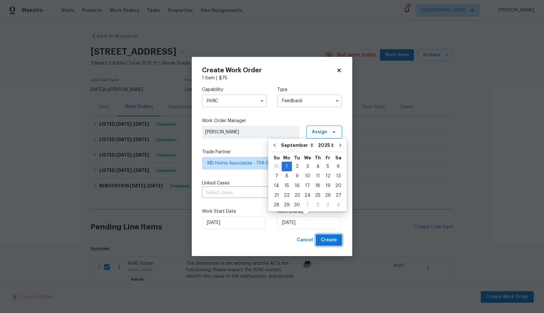
click at [335, 239] on span "Create" at bounding box center [329, 240] width 16 height 8
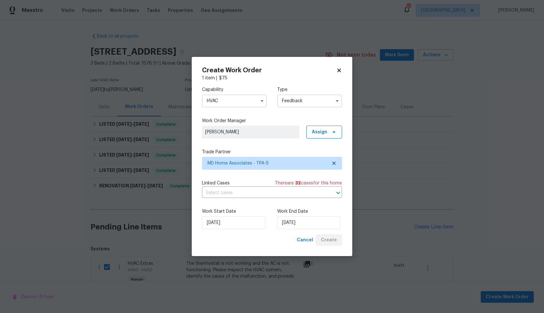
checkbox input "false"
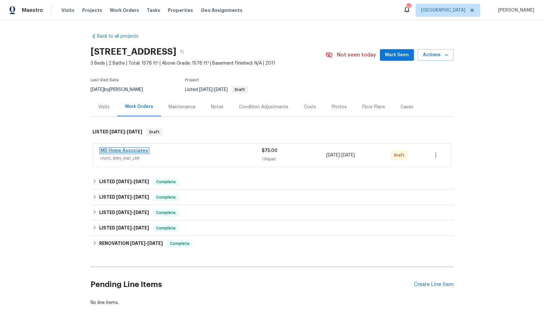
click at [124, 152] on link "MD Home Associates" at bounding box center [125, 150] width 48 height 4
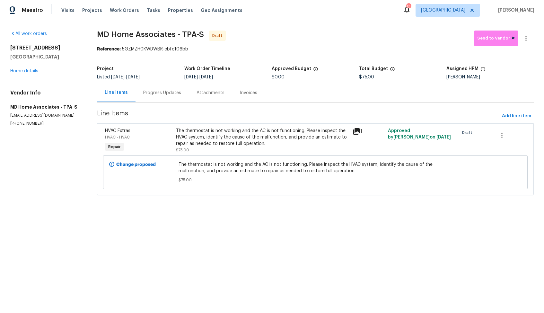
click at [165, 94] on div "Progress Updates" at bounding box center [162, 93] width 38 height 6
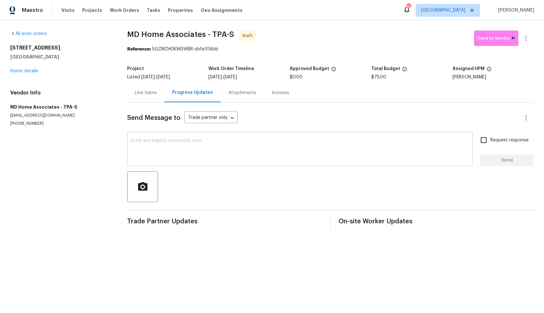
click at [200, 151] on textarea at bounding box center [300, 150] width 338 height 22
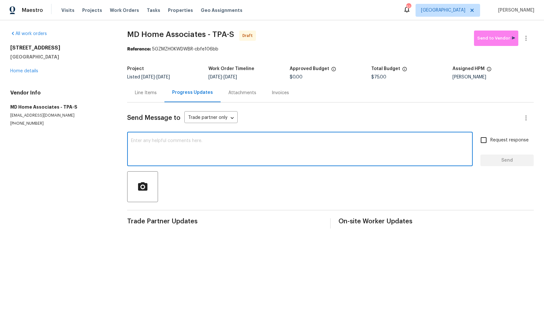
click at [260, 149] on textarea at bounding box center [300, 150] width 338 height 22
paste textarea "Hi, this is Arvind with Opendoor. I’m confirming you received the WO for the pr…"
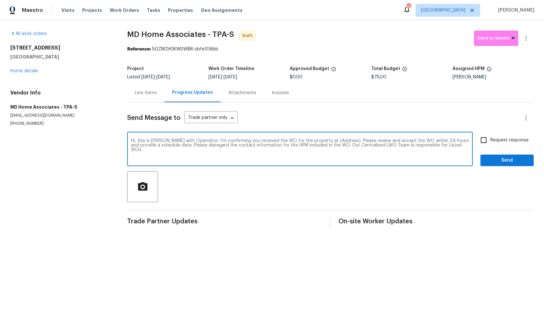
drag, startPoint x: 337, startPoint y: 142, endPoint x: 317, endPoint y: 141, distance: 20.3
click at [317, 141] on textarea "Hi, this is Arvind with Opendoor. I’m confirming you received the WO for the pr…" at bounding box center [300, 150] width 338 height 22
paste textarea "3105 46th St E, Palmetto, FL 34221"
type textarea "Hi, this is Arvind with Opendoor. I’m confirming you received the WO for the pr…"
click at [485, 143] on input "Request response" at bounding box center [483, 139] width 13 height 13
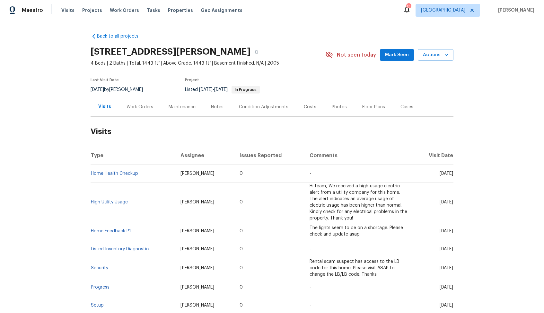
click at [142, 105] on div "Work Orders" at bounding box center [140, 107] width 27 height 6
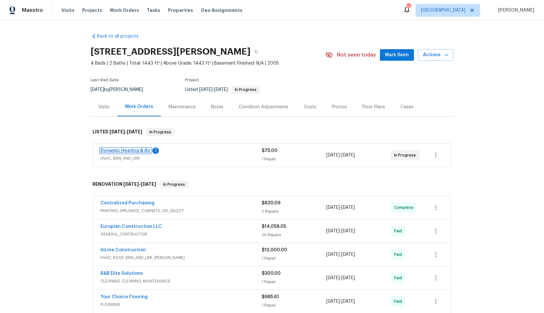
click at [121, 150] on link "Dynamic Heating & Air" at bounding box center [126, 150] width 50 height 4
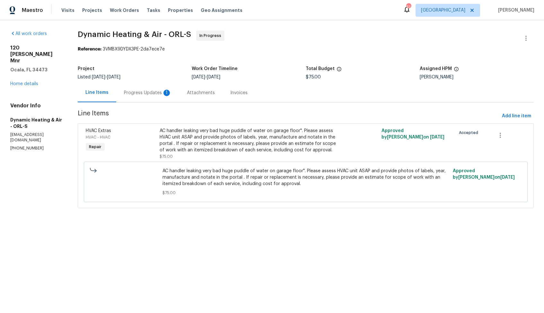
click at [145, 92] on div "Progress Updates 1" at bounding box center [148, 93] width 48 height 6
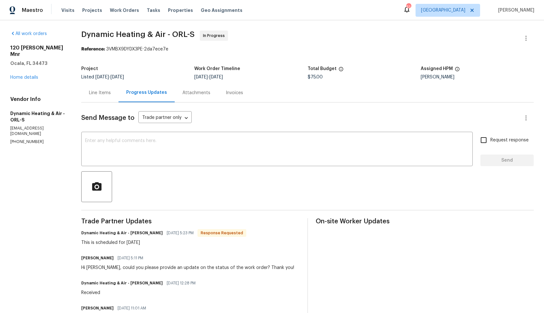
click at [134, 234] on h6 "Dynamic Heating & Air - [PERSON_NAME]" at bounding box center [122, 233] width 82 height 6
copy h6 "[PERSON_NAME]"
click at [204, 156] on textarea at bounding box center [277, 150] width 384 height 22
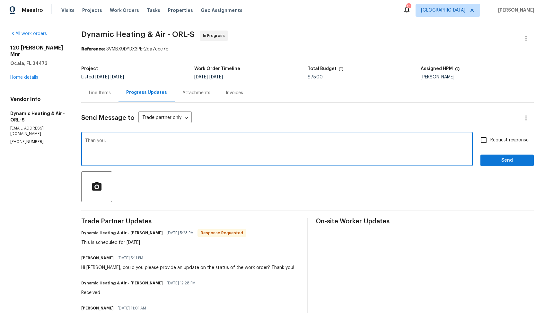
paste textarea "[PERSON_NAME]"
paste textarea "do we have an update on the progression status of the work order?"
click at [124, 140] on textarea "Than you, [PERSON_NAME]. do we have an update on the progression status of the …" at bounding box center [277, 150] width 384 height 22
click at [317, 137] on div "Than you, [PERSON_NAME]. Do we have an update on the progression status of the …" at bounding box center [277, 149] width 392 height 33
click at [305, 142] on textarea "Than you, [PERSON_NAME]. Do we have an update on the progression status of the …" at bounding box center [277, 150] width 384 height 22
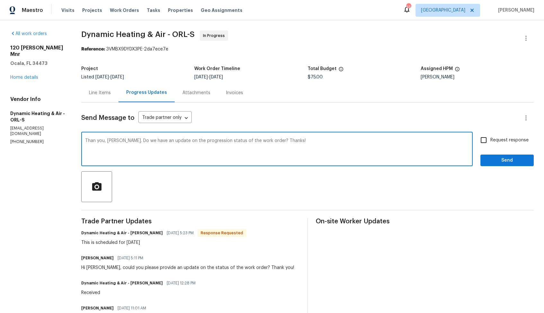
type textarea "Than you, [PERSON_NAME]. Do we have an update on the progression status of the …"
click at [497, 139] on span "Request response" at bounding box center [510, 140] width 38 height 7
click at [491, 139] on input "Request response" at bounding box center [483, 139] width 13 height 13
checkbox input "true"
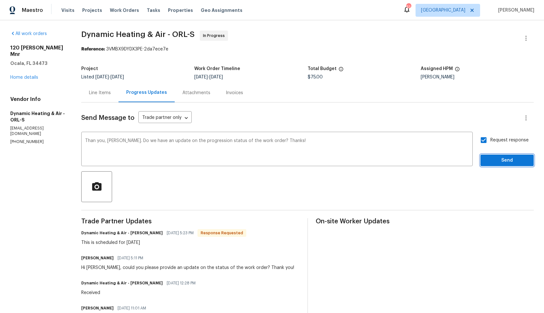
click at [497, 158] on span "Send" at bounding box center [507, 161] width 43 height 8
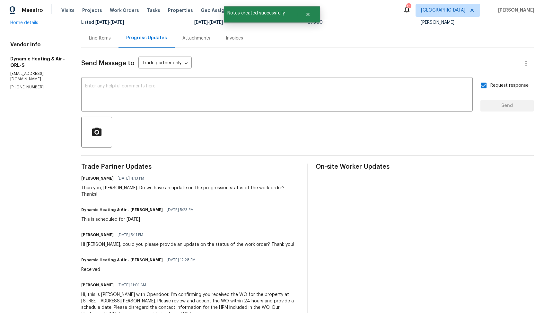
scroll to position [70, 0]
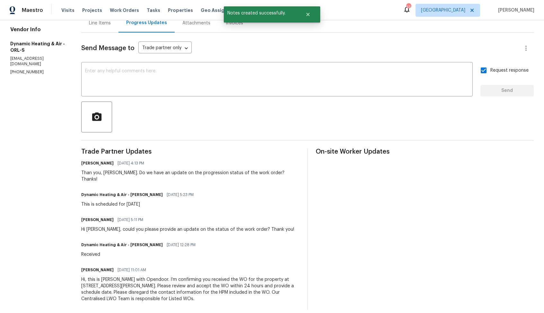
click at [111, 201] on div "This is scheduled for [DATE]" at bounding box center [139, 204] width 116 height 6
copy div "This is scheduled for [DATE]"
click at [310, 12] on icon "Close" at bounding box center [308, 14] width 5 height 5
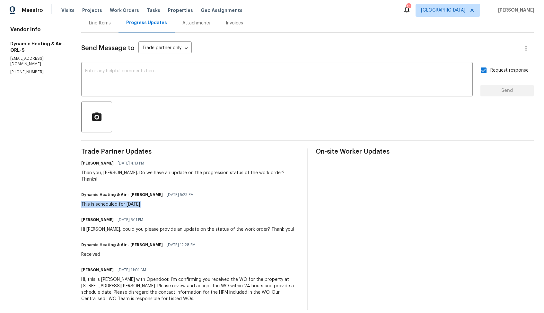
click at [123, 149] on span "Trade Partner Updates" at bounding box center [190, 151] width 218 height 6
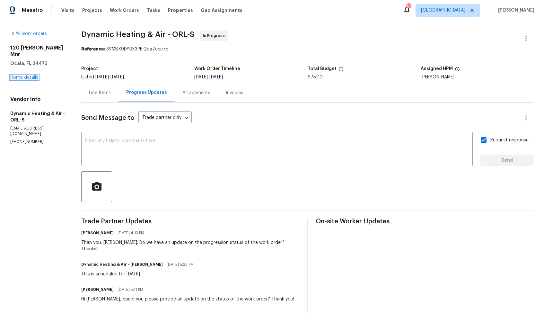
click at [18, 75] on link "Home details" at bounding box center [24, 77] width 28 height 4
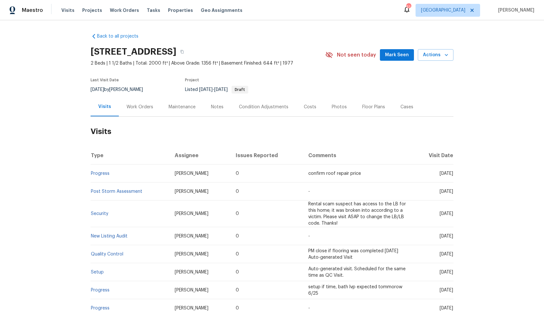
click at [140, 108] on div "Work Orders" at bounding box center [140, 107] width 27 height 6
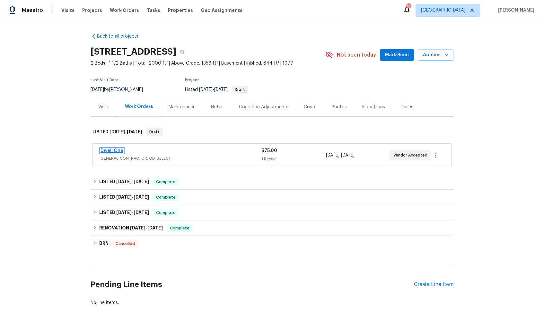
click at [110, 151] on link "Dwell One" at bounding box center [112, 150] width 23 height 4
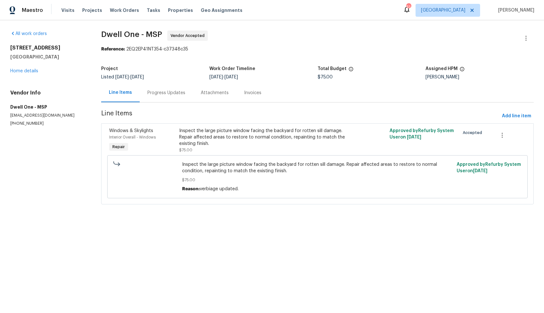
click at [153, 96] on div "Progress Updates" at bounding box center [167, 93] width 38 height 6
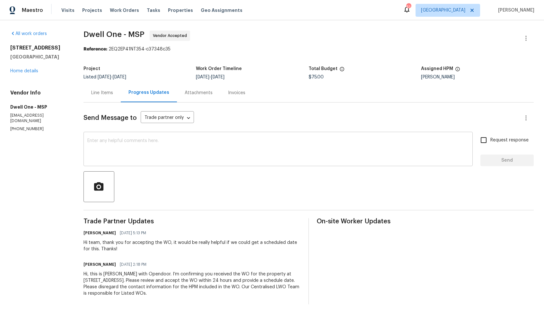
click at [187, 155] on textarea at bounding box center [278, 150] width 382 height 22
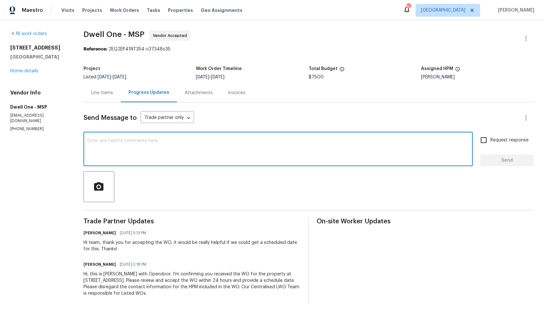
click at [322, 149] on textarea at bounding box center [278, 150] width 382 height 22
paste textarea "Could you please provide us with a scheduled date for the work order? Also, we'…"
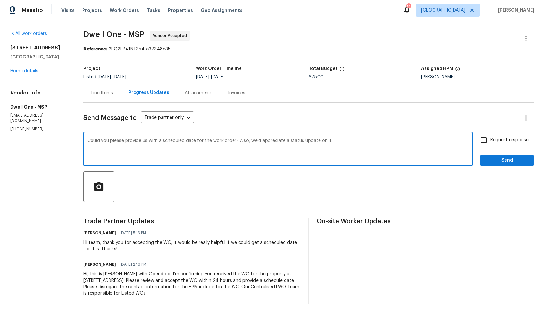
click at [89, 141] on textarea "Could you please provide us with a scheduled date for the work order? Also, we'…" at bounding box center [278, 150] width 382 height 22
click at [358, 142] on textarea "Hi team, could you please provide us with a scheduled date for the work order? …" at bounding box center [278, 150] width 382 height 22
type textarea "Hi team, could you please provide us with a scheduled date for the work order? …"
click at [485, 139] on input "Request response" at bounding box center [483, 139] width 13 height 13
checkbox input "true"
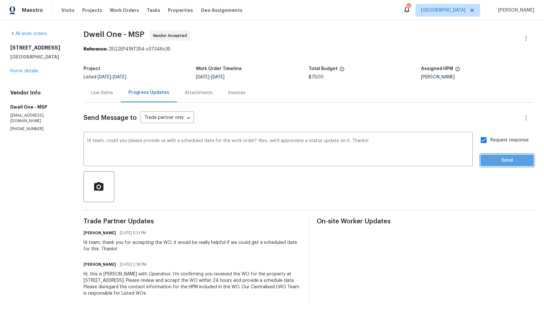
click at [495, 159] on span "Send" at bounding box center [507, 161] width 43 height 8
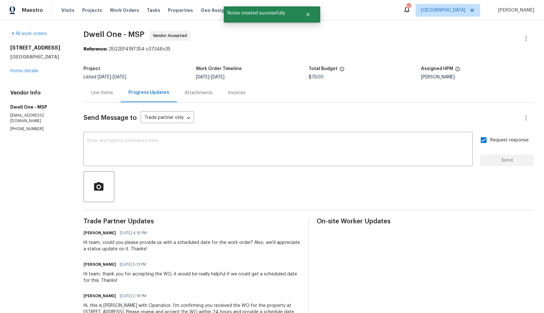
click at [304, 23] on div "All work orders 13505 63rd Ave N Maple Grove, MN 55311 Home details Vendor Info…" at bounding box center [272, 183] width 544 height 326
click at [310, 15] on icon "Close" at bounding box center [308, 14] width 5 height 5
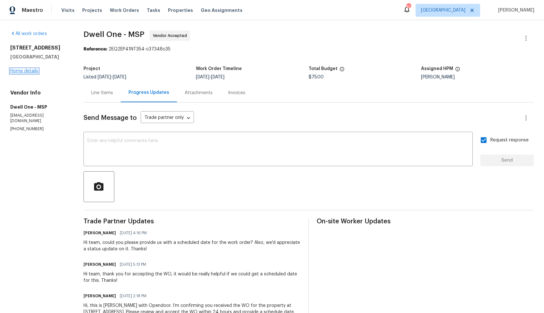
click at [11, 72] on link "Home details" at bounding box center [24, 71] width 28 height 4
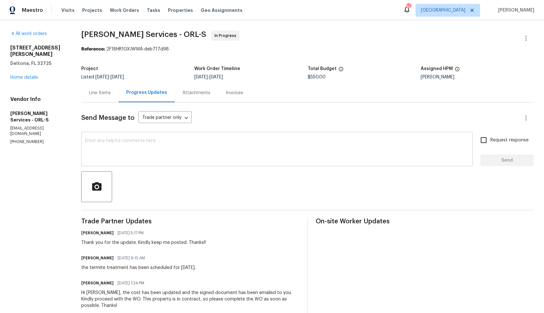
click at [279, 148] on textarea at bounding box center [277, 150] width 384 height 22
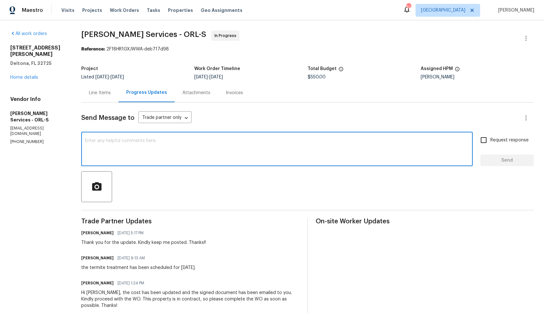
paste textarea "Hi team, do we have an update on the progression status of the work order? Plea…"
click at [101, 258] on h6 "[PERSON_NAME]" at bounding box center [97, 258] width 32 height 6
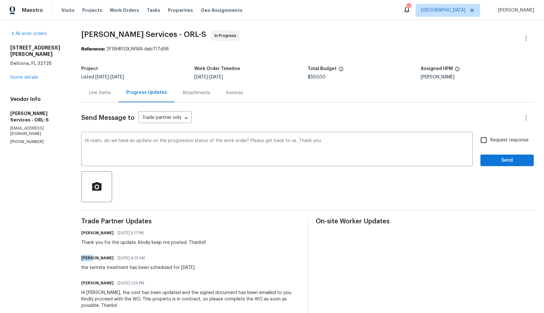
copy h6 "[PERSON_NAME]"
click at [110, 143] on textarea "Hi team, do we have an update on the progression status of the work order? Plea…" at bounding box center [277, 150] width 384 height 22
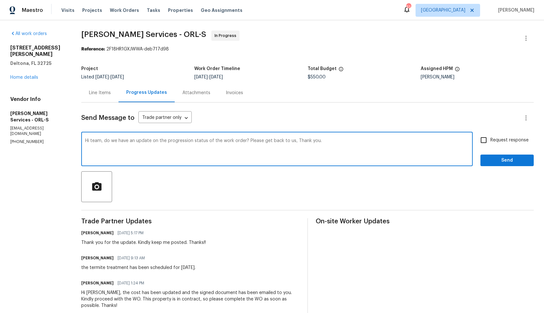
paste textarea "[PERSON_NAME]"
drag, startPoint x: 261, startPoint y: 142, endPoint x: 309, endPoint y: 140, distance: 47.6
click at [309, 140] on textarea "Hi [PERSON_NAME], do we have an update on the progression status of the work or…" at bounding box center [277, 150] width 384 height 22
click at [298, 142] on textarea "Hi [PERSON_NAME], do we have an update on the progression status of the work or…" at bounding box center [277, 150] width 384 height 22
type textarea "Hi [PERSON_NAME], do we have an update on the progression status of the work or…"
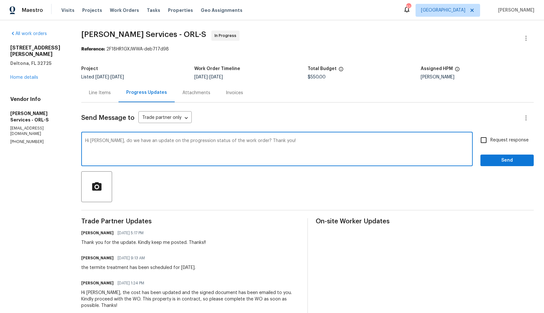
click at [492, 138] on span "Request response" at bounding box center [510, 140] width 38 height 7
click at [491, 138] on input "Request response" at bounding box center [483, 139] width 13 height 13
checkbox input "true"
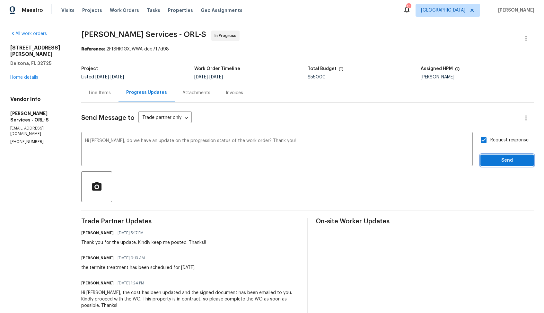
click at [496, 160] on span "Send" at bounding box center [507, 161] width 43 height 8
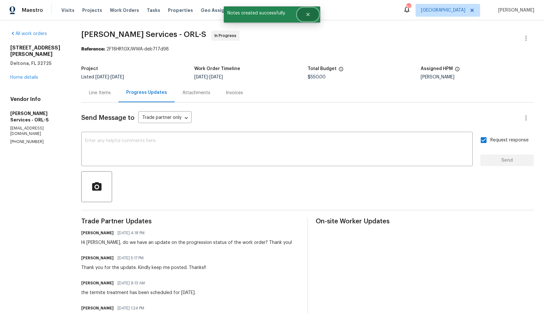
click at [310, 15] on icon "Close" at bounding box center [308, 14] width 5 height 5
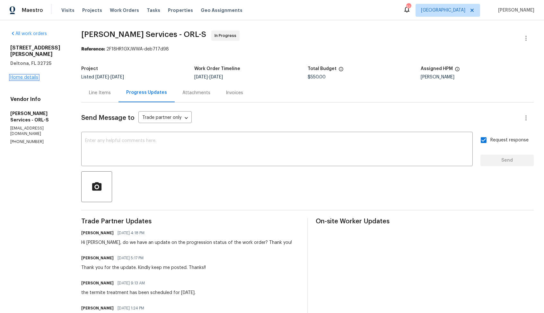
click at [28, 75] on link "Home details" at bounding box center [24, 77] width 28 height 4
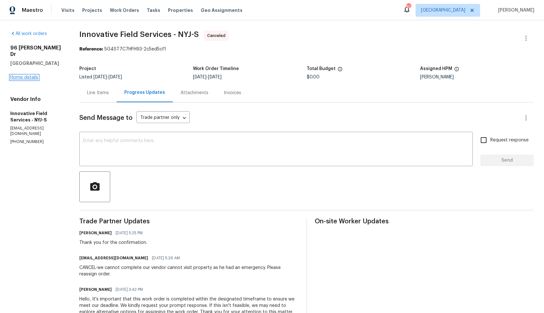
click at [26, 75] on link "Home details" at bounding box center [24, 77] width 28 height 4
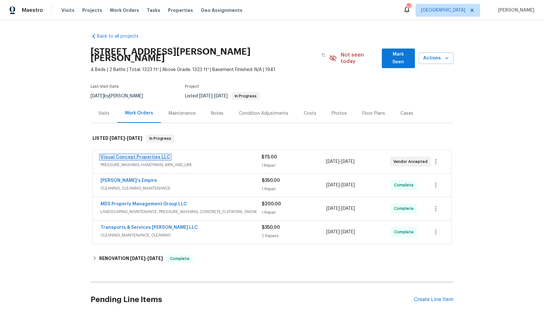
click at [137, 155] on link "Visual Concept Properties LLC" at bounding box center [136, 157] width 70 height 4
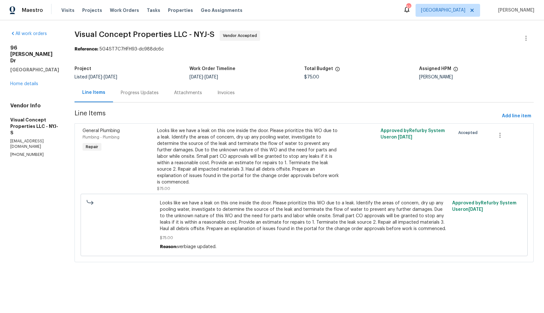
click at [152, 92] on div "Progress Updates" at bounding box center [140, 93] width 38 height 6
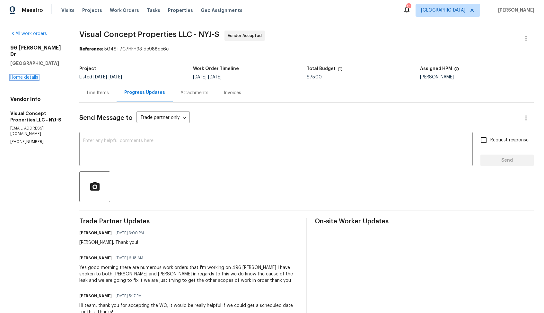
click at [29, 75] on link "Home details" at bounding box center [24, 77] width 28 height 4
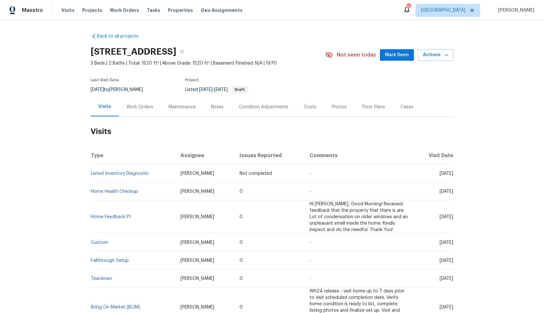
click at [141, 107] on div "Work Orders" at bounding box center [140, 107] width 27 height 6
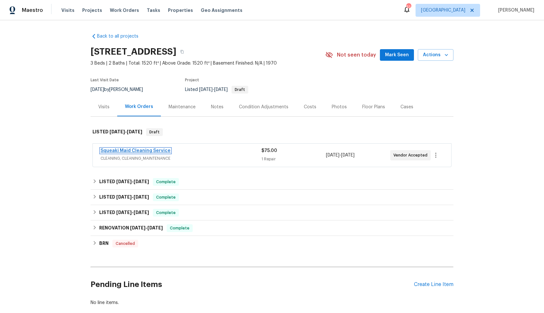
click at [128, 149] on link "Squeaki Maid Cleaning Service" at bounding box center [136, 150] width 70 height 4
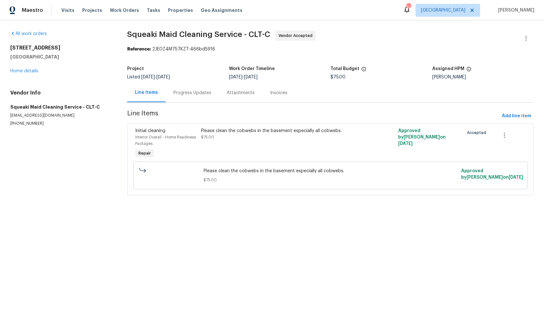
click at [183, 95] on div "Progress Updates" at bounding box center [193, 93] width 38 height 6
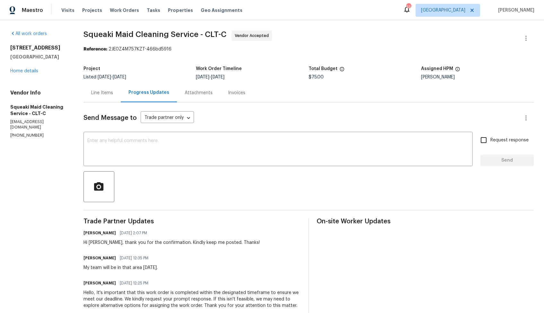
click at [103, 91] on div "Line Items" at bounding box center [102, 93] width 22 height 6
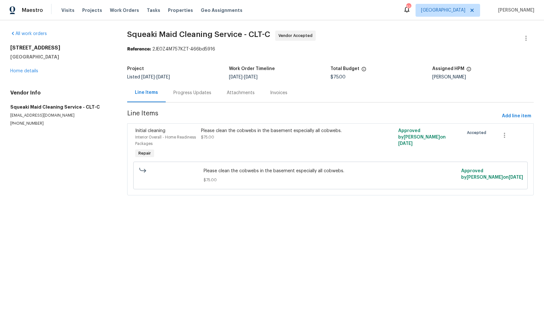
click at [195, 94] on div "Progress Updates" at bounding box center [193, 93] width 38 height 6
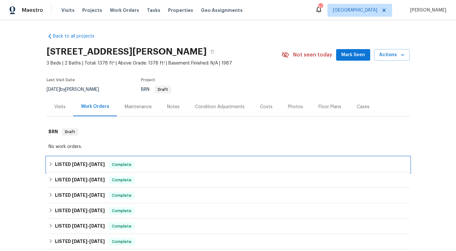
click at [74, 161] on div "LISTED [DATE] - [DATE] Complete" at bounding box center [228, 164] width 363 height 15
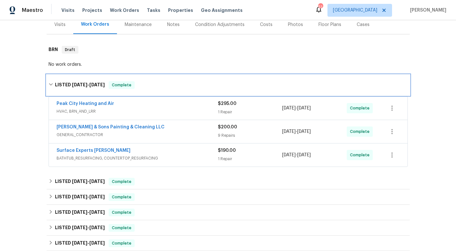
scroll to position [84, 0]
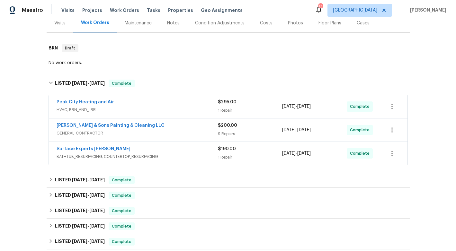
click at [116, 149] on div "Surface Experts [PERSON_NAME]" at bounding box center [137, 150] width 161 height 8
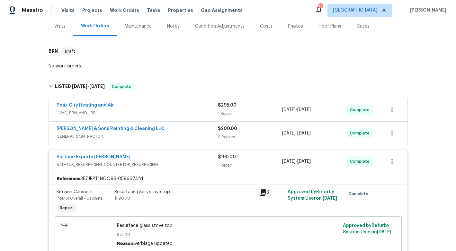
scroll to position [76, 0]
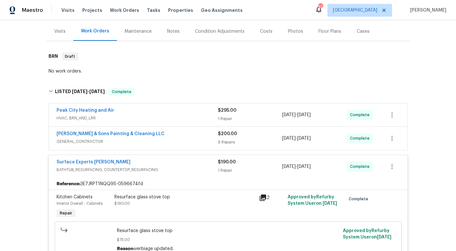
click at [153, 134] on div "[PERSON_NAME] & Sons Painting & Cleaning LLC" at bounding box center [137, 135] width 161 height 8
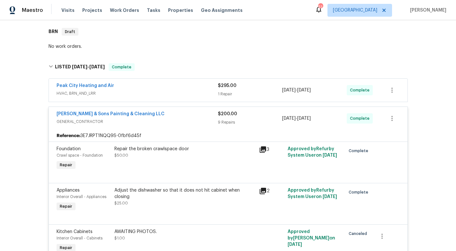
scroll to position [99, 0]
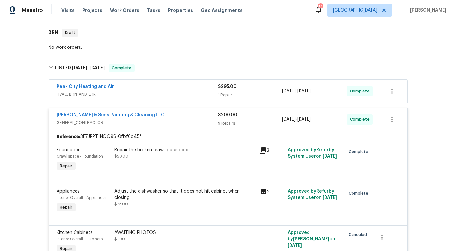
click at [149, 85] on div "Peak City Heating and Air" at bounding box center [137, 88] width 161 height 8
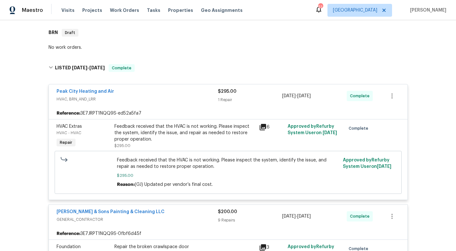
click at [145, 93] on div "Peak City Heating and Air" at bounding box center [137, 92] width 161 height 8
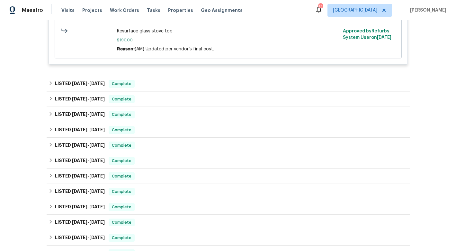
scroll to position [855, 0]
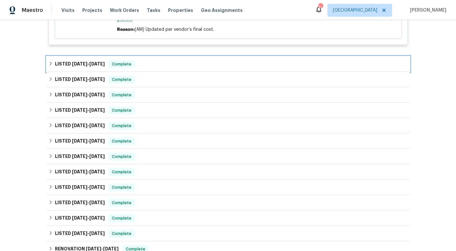
click at [84, 66] on span "[DATE]" at bounding box center [79, 64] width 15 height 4
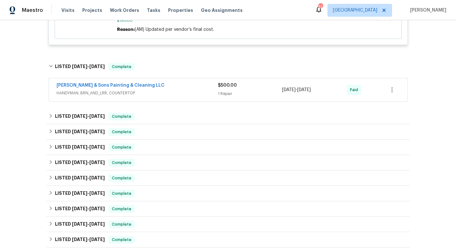
click at [156, 89] on div "[PERSON_NAME] & Sons Painting & Cleaning LLC" at bounding box center [137, 86] width 161 height 8
